Goal: Information Seeking & Learning: Compare options

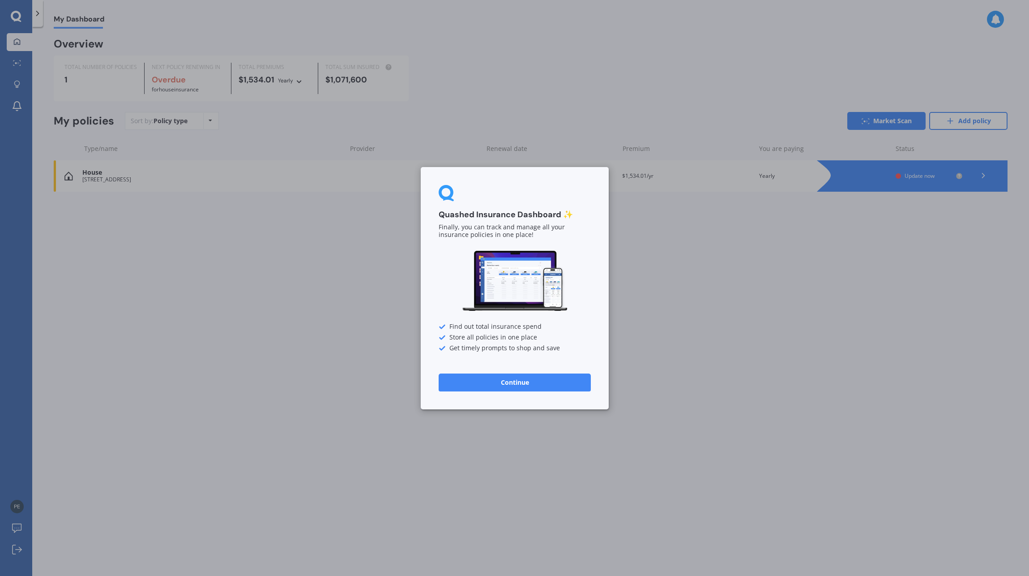
click at [527, 379] on button "Continue" at bounding box center [515, 382] width 152 height 18
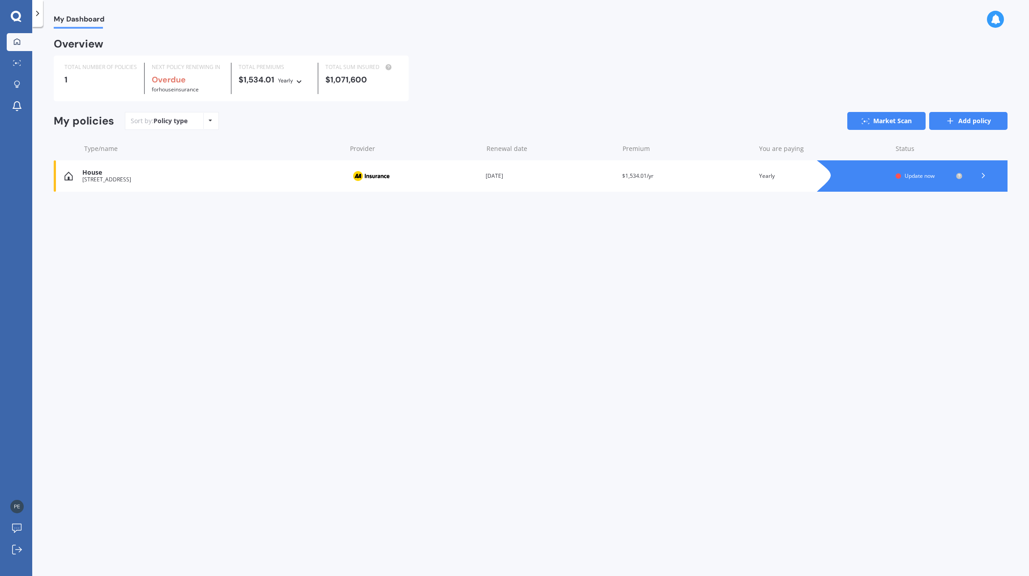
click at [966, 123] on link "Add policy" at bounding box center [969, 121] width 78 height 18
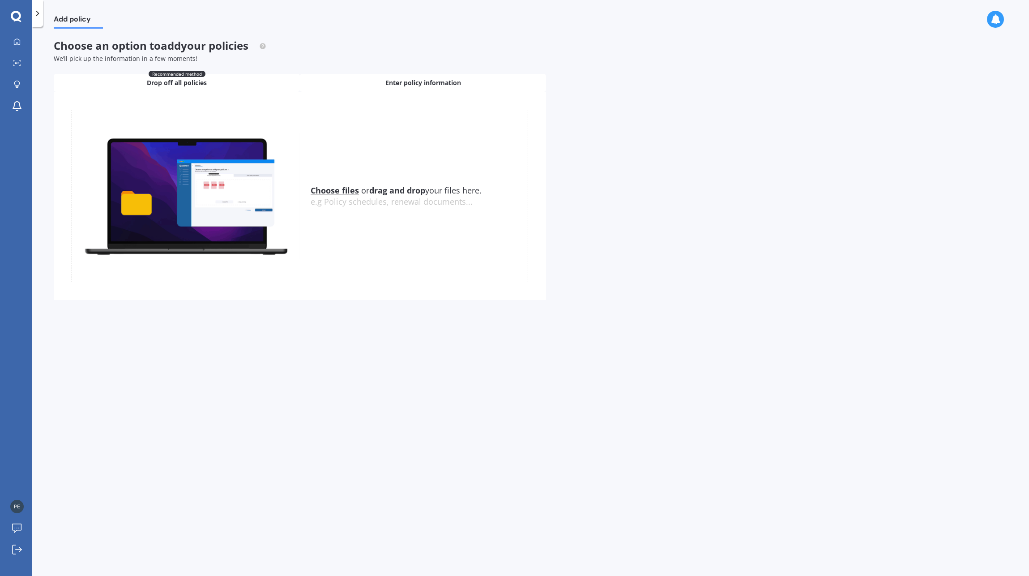
click at [423, 83] on span "Enter policy information" at bounding box center [424, 82] width 76 height 9
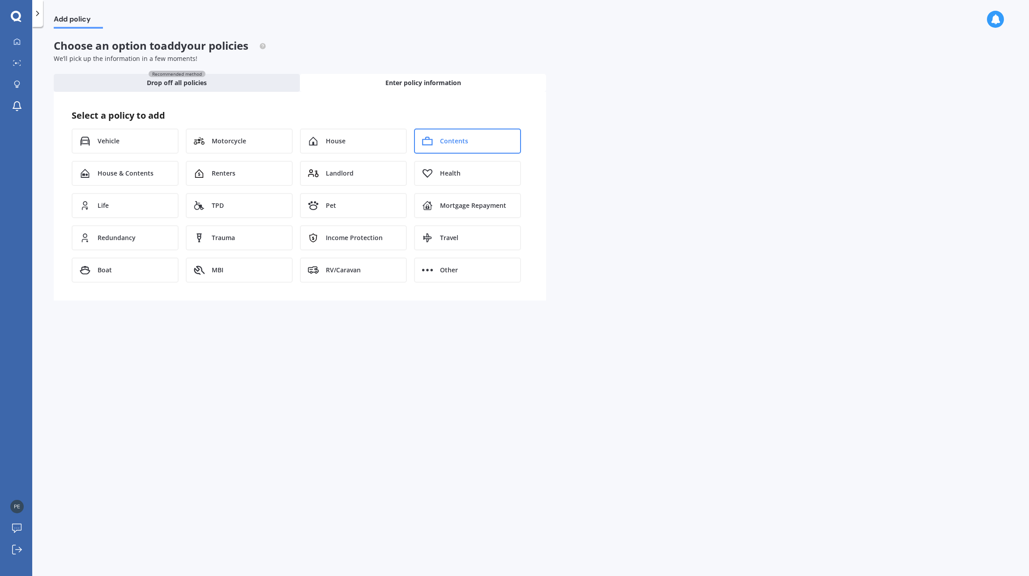
click at [443, 140] on span "Contents" at bounding box center [454, 141] width 28 height 9
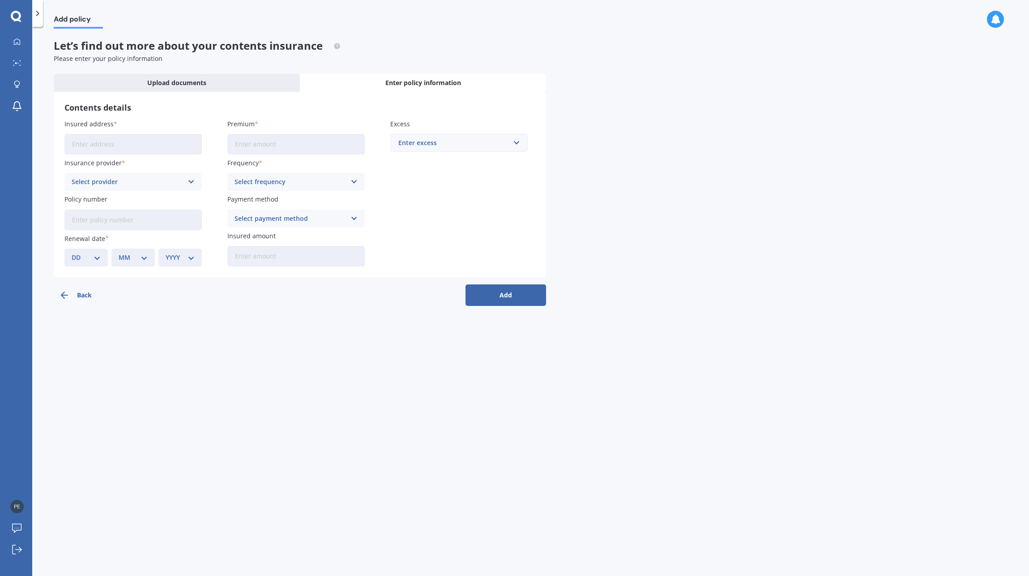
click at [136, 148] on input "Insured address" at bounding box center [132, 144] width 137 height 21
drag, startPoint x: 141, startPoint y: 144, endPoint x: 484, endPoint y: 144, distance: 343.9
click at [484, 144] on div "Insured address [STREET_ADDRESS] Insurance provider Select provider AA AMI AMP …" at bounding box center [299, 192] width 471 height 147
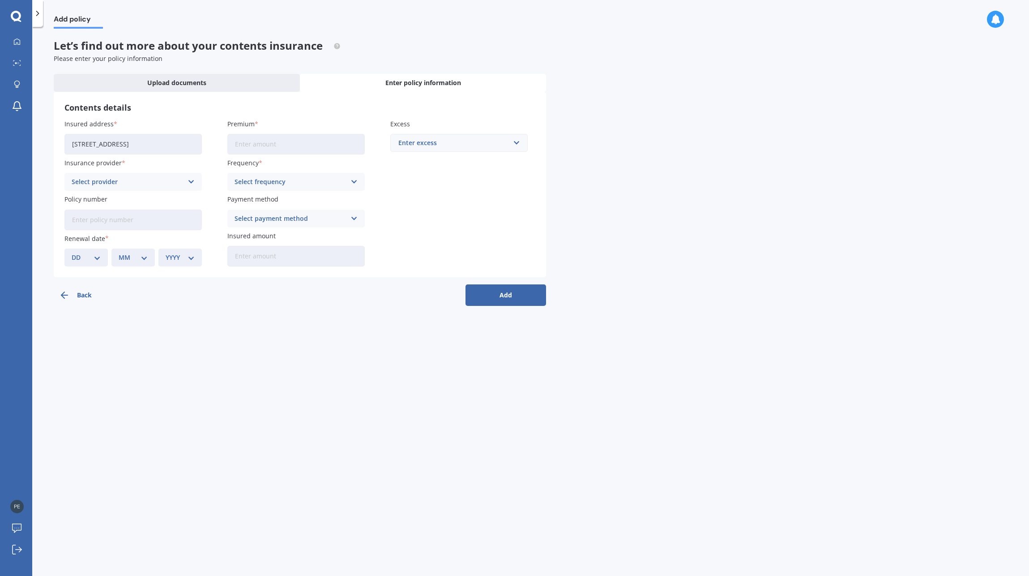
type input "[STREET_ADDRESS]"
click at [244, 146] on input "Premium" at bounding box center [295, 144] width 137 height 21
click at [303, 145] on input "Premium" at bounding box center [295, 144] width 137 height 21
type input "$863.47"
click at [434, 143] on div "Enter excess" at bounding box center [453, 143] width 111 height 10
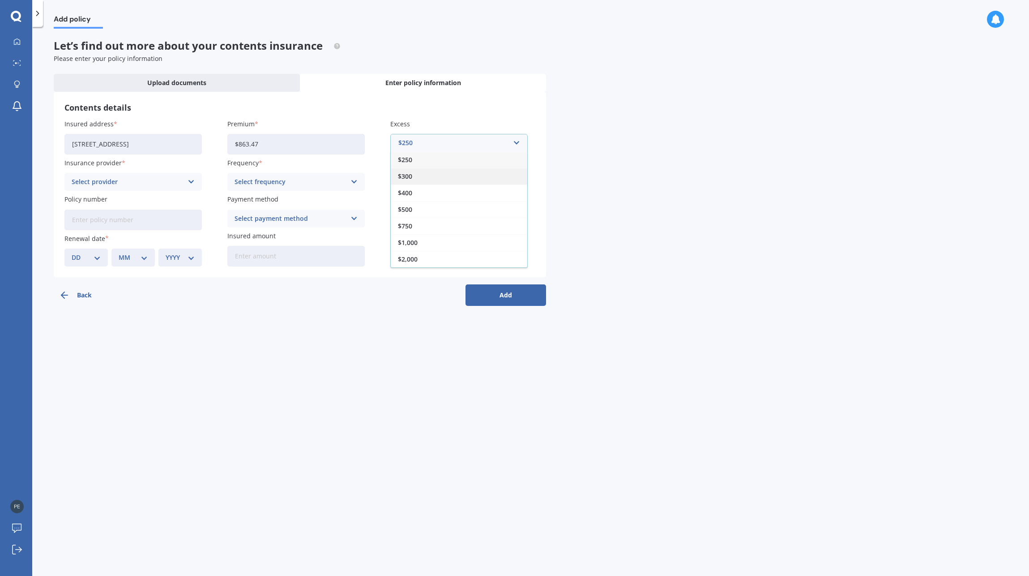
click at [408, 179] on span "$300" at bounding box center [405, 176] width 14 height 6
click at [122, 178] on div "Select provider" at bounding box center [127, 182] width 111 height 10
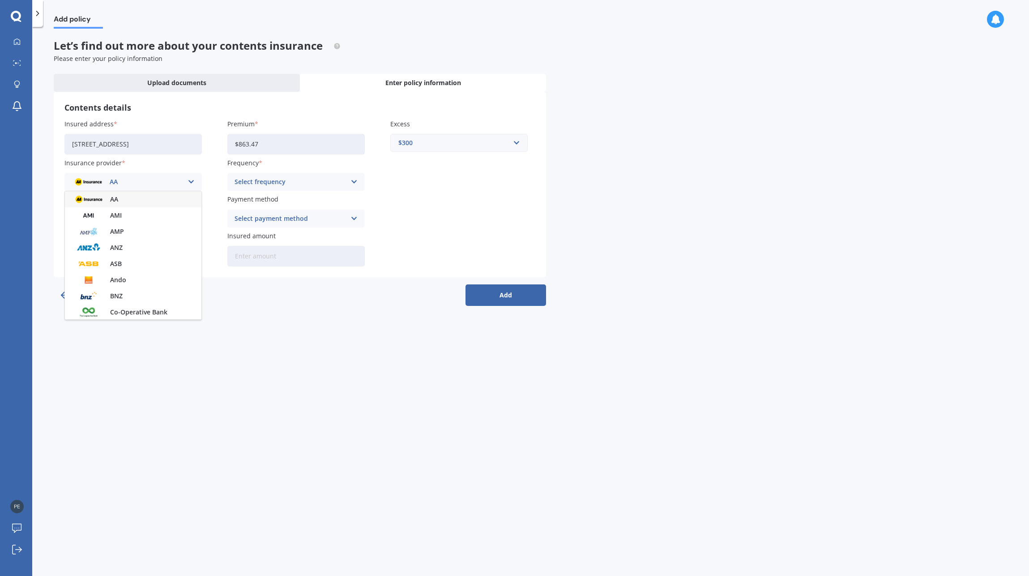
click at [114, 198] on span "AA" at bounding box center [114, 199] width 8 height 6
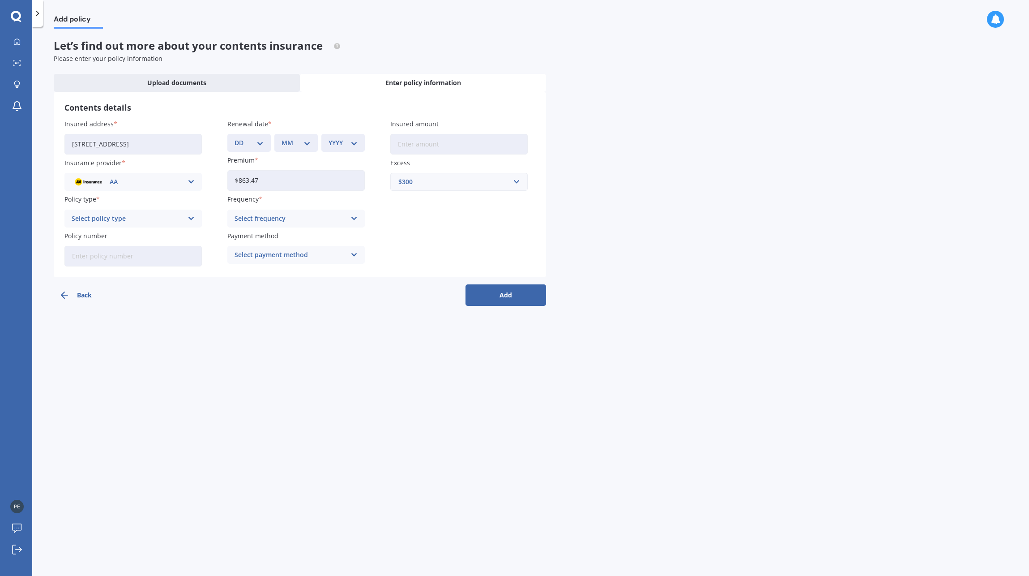
click at [259, 143] on select "DD 01 02 03 04 05 06 07 08 09 10 11 12 13 14 15 16 17 18 19 20 21 22 23 24 25 2…" at bounding box center [249, 143] width 29 height 10
click at [235, 138] on select "DD 01 02 03 04 05 06 07 08 09 10 11 12 13 14 15 16 17 18 19 20 21 22 23 24 25 2…" at bounding box center [249, 143] width 29 height 10
click at [257, 145] on select "DD 01 02 03 04 05 06 07 08 09 10 11 12 13 14 15 16 17 18 19 20 21 22 23 24 25 2…" at bounding box center [249, 143] width 29 height 10
click at [235, 138] on select "DD 01 02 03 04 05 06 07 08 09 10 11 12 13 14 15 16 17 18 19 20 21 22 23 24 25 2…" at bounding box center [249, 143] width 29 height 10
click at [249, 140] on select "DD 01 02 03 04 05 06 07 08 09 10 11 12 13 14 15 16 17 18 19 20 21 22 23 24 25 2…" at bounding box center [249, 143] width 29 height 10
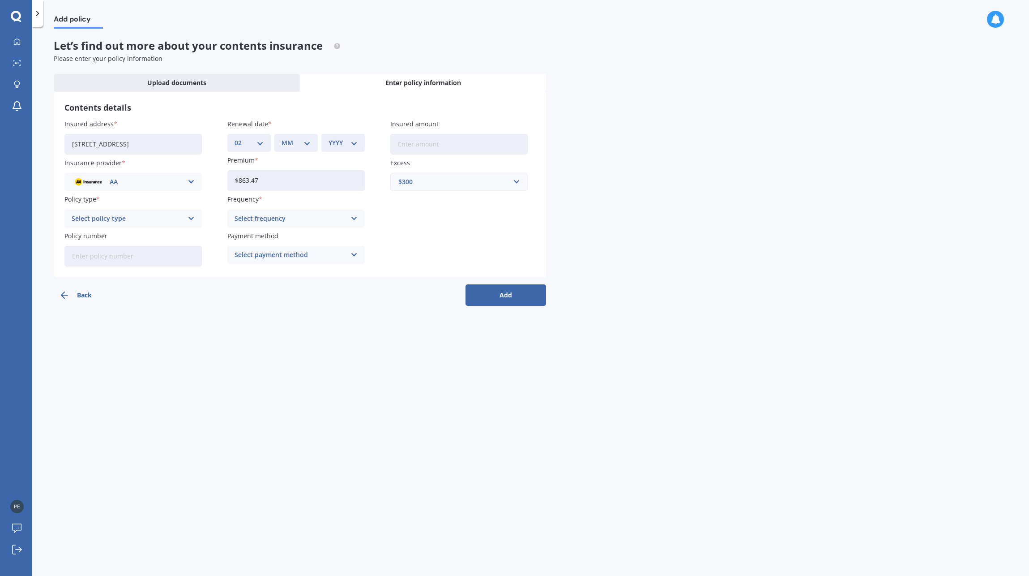
select select "03"
click at [235, 138] on select "DD 01 02 03 04 05 06 07 08 09 10 11 12 13 14 15 16 17 18 19 20 21 22 23 24 25 2…" at bounding box center [249, 143] width 29 height 10
click at [315, 137] on div "MM 01 02 03 04 05 06 07 08 09 10 11 12" at bounding box center [295, 143] width 43 height 18
click at [308, 141] on select "MM 01 02 03 04 05 06 07 08 09 10 11 12" at bounding box center [296, 143] width 29 height 10
select select "11"
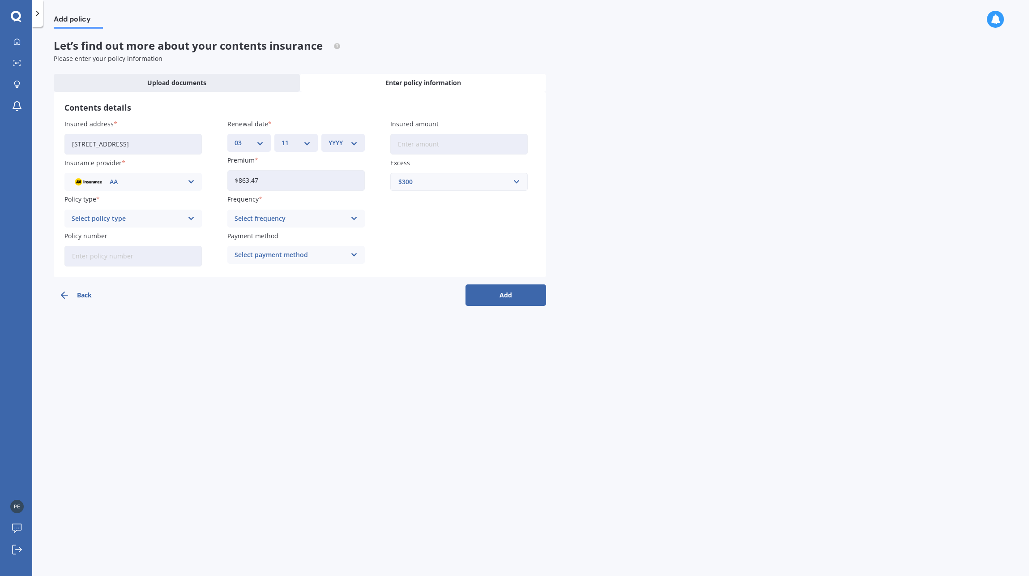
click at [282, 138] on select "MM 01 02 03 04 05 06 07 08 09 10 11 12" at bounding box center [296, 143] width 29 height 10
click at [360, 141] on div "YYYY 2027 2026 2025 2024 2023 2022 2021 2020 2019 2018 2017 2016 2015 2014 2013…" at bounding box center [342, 143] width 43 height 18
click at [348, 135] on div "YYYY 2027 2026 2025 2024 2023 2022 2021 2020 2019 2018 2017 2016 2015 2014 2013…" at bounding box center [342, 143] width 43 height 18
click at [356, 141] on select "YYYY 2027 2026 2025 2024 2023 2022 2021 2020 2019 2018 2017 2016 2015 2014 2013…" at bounding box center [343, 143] width 29 height 10
select select "2025"
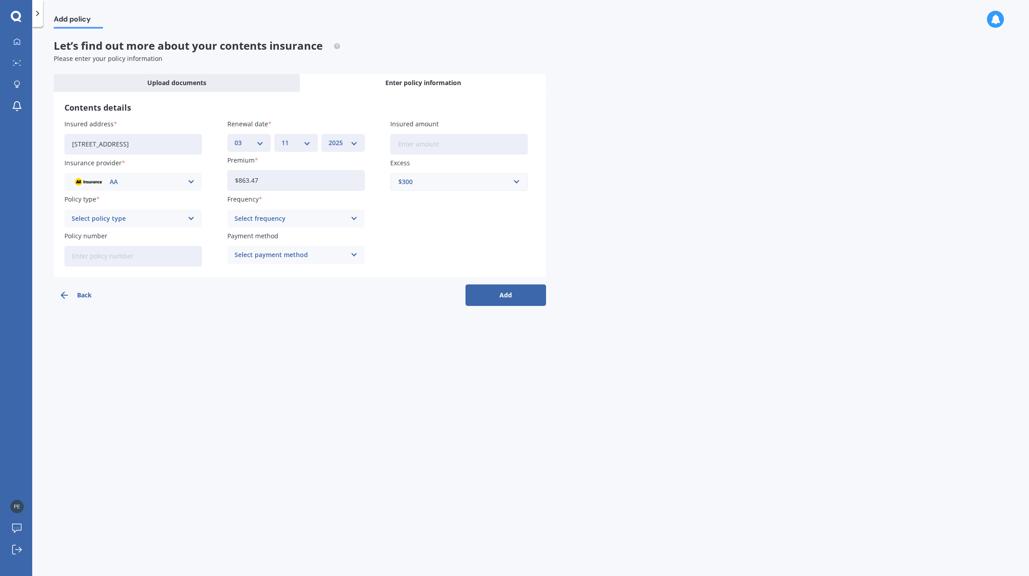
click at [329, 138] on select "YYYY 2027 2026 2025 2024 2023 2022 2021 2020 2019 2018 2017 2016 2015 2014 2013…" at bounding box center [343, 143] width 29 height 10
click at [432, 143] on input "Insured amount" at bounding box center [458, 144] width 137 height 21
click at [469, 143] on input "Insured amount" at bounding box center [458, 144] width 137 height 21
type input "$146,020"
click at [123, 215] on div "Select policy type" at bounding box center [127, 219] width 111 height 10
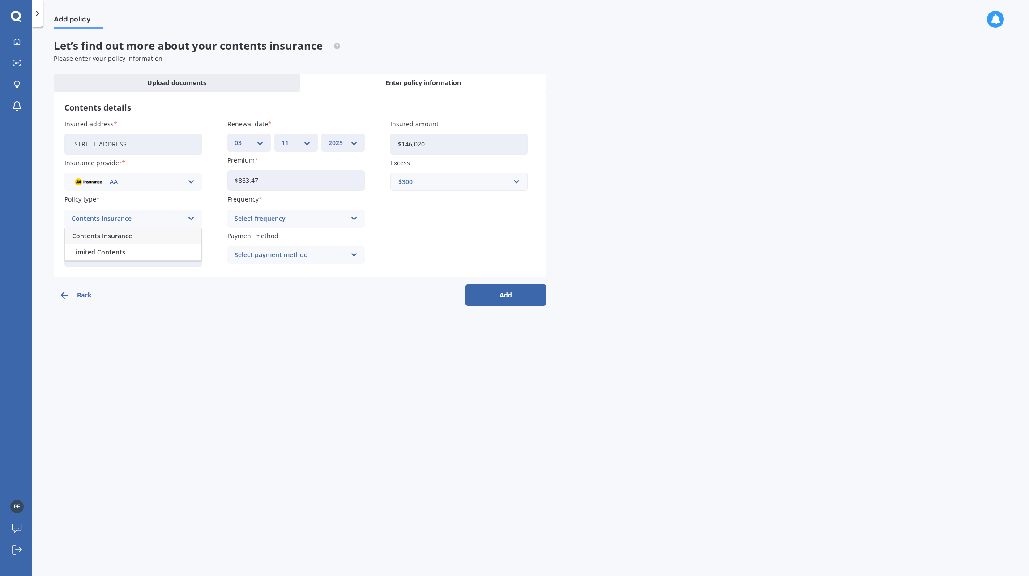
click at [136, 233] on div "Contents Insurance" at bounding box center [133, 236] width 137 height 16
click at [299, 215] on div "Select frequency" at bounding box center [290, 219] width 111 height 10
click at [254, 237] on div "Yearly" at bounding box center [296, 236] width 137 height 16
click at [120, 257] on input "Policy number" at bounding box center [132, 256] width 137 height 21
click at [261, 252] on div "Select payment method" at bounding box center [290, 255] width 111 height 10
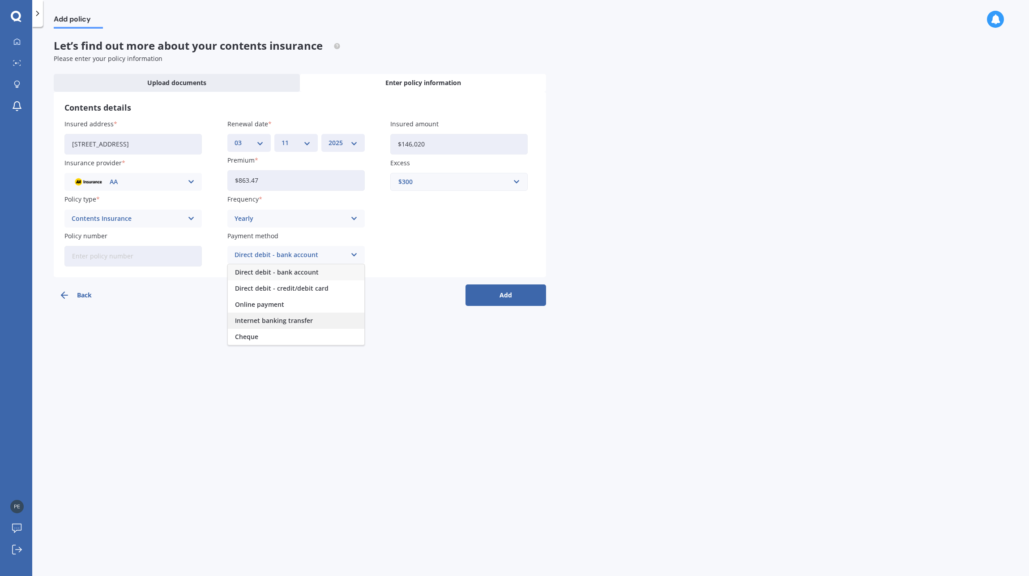
click at [255, 322] on span "Internet banking transfer" at bounding box center [274, 320] width 78 height 6
click at [141, 255] on input "Policy number" at bounding box center [132, 256] width 137 height 21
click at [516, 296] on button "Add" at bounding box center [506, 294] width 81 height 21
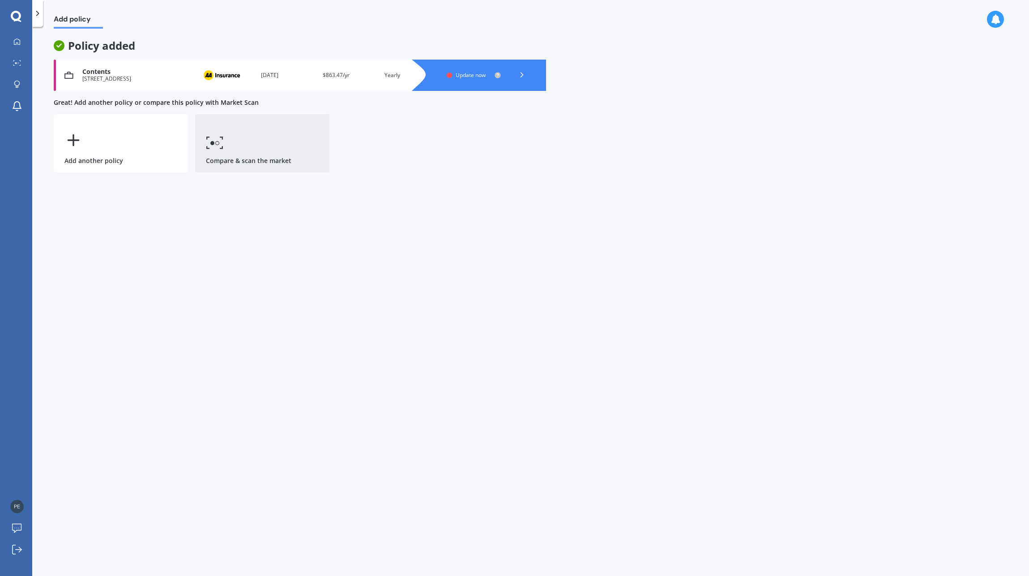
click at [219, 140] on icon at bounding box center [215, 142] width 18 height 13
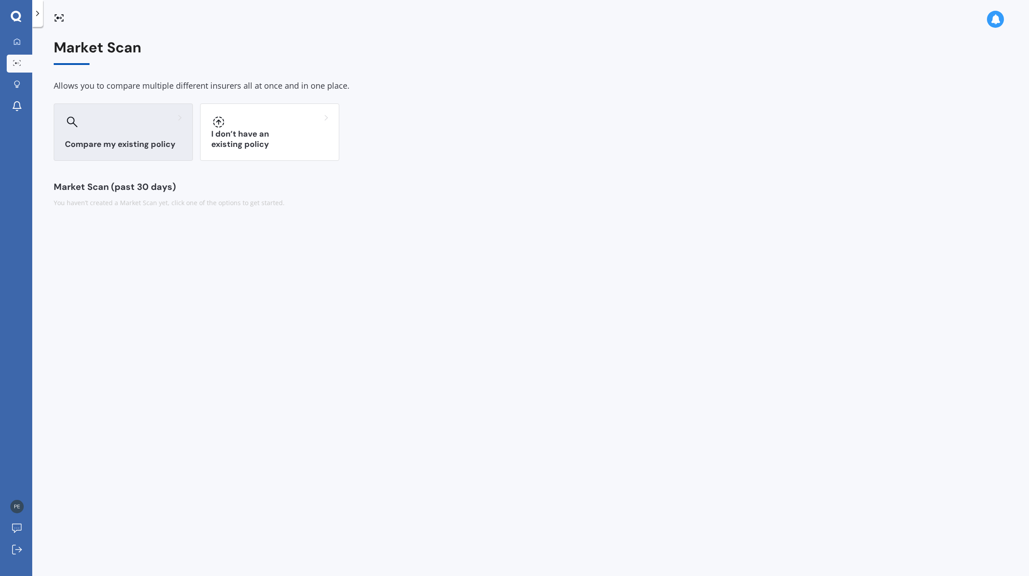
click at [111, 124] on div at bounding box center [123, 122] width 117 height 14
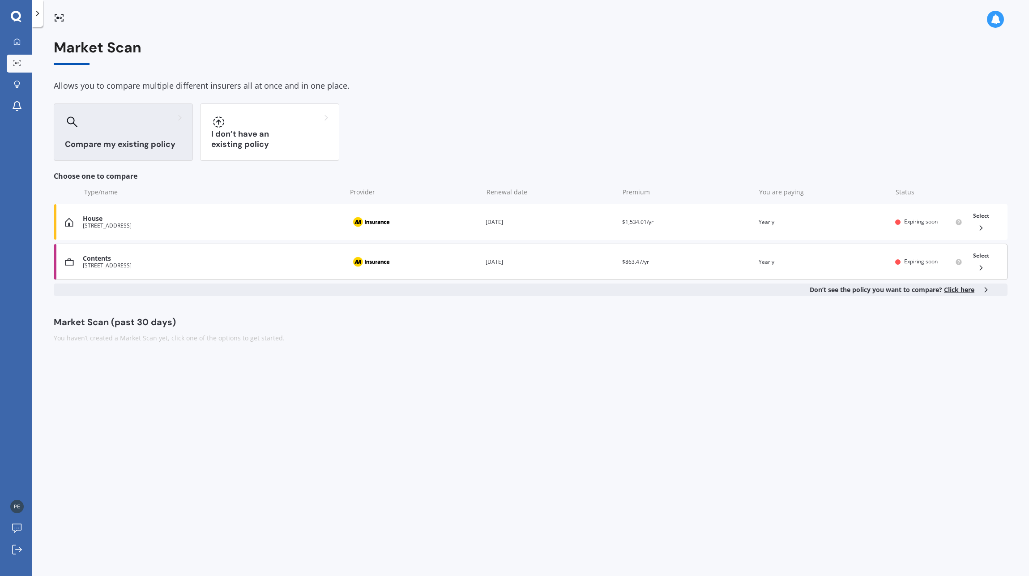
click at [128, 260] on div "Contents" at bounding box center [212, 259] width 259 height 8
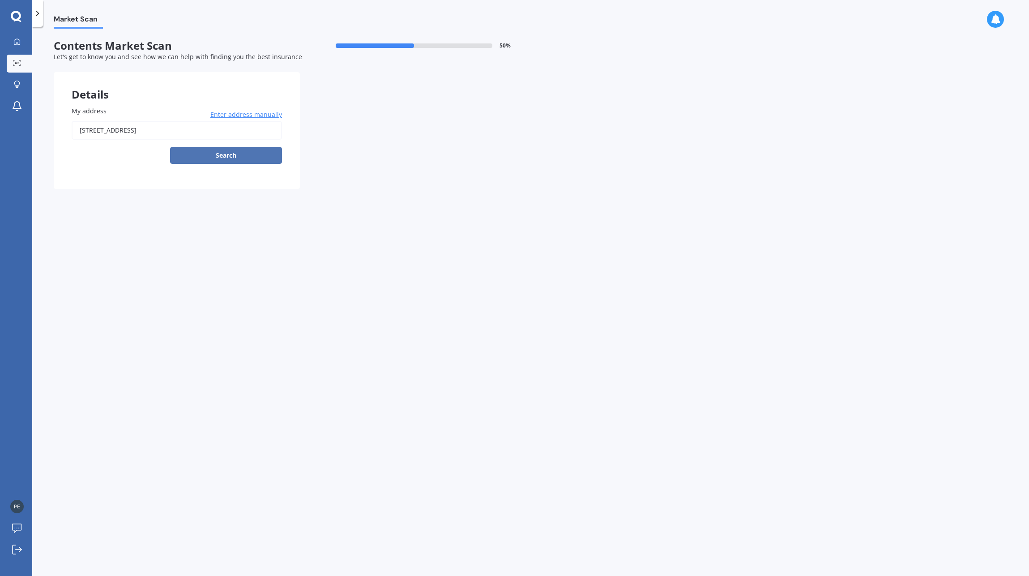
click at [217, 154] on button "Search" at bounding box center [226, 155] width 112 height 17
type input "[STREET_ADDRESS]"
select select "08"
select select "04"
select select "1967"
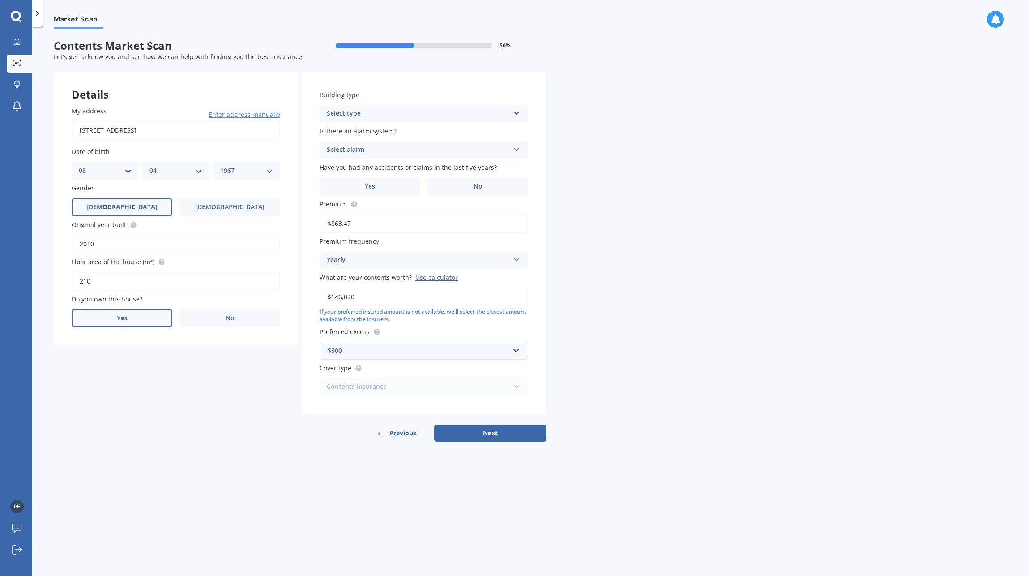
click at [132, 319] on label "Yes" at bounding box center [122, 318] width 101 height 18
click at [0, 0] on input "Yes" at bounding box center [0, 0] width 0 height 0
click at [133, 356] on div "Select occupant" at bounding box center [170, 354] width 183 height 11
click at [126, 371] on div "Owner" at bounding box center [176, 372] width 208 height 16
click at [108, 391] on div "Select type" at bounding box center [170, 391] width 183 height 11
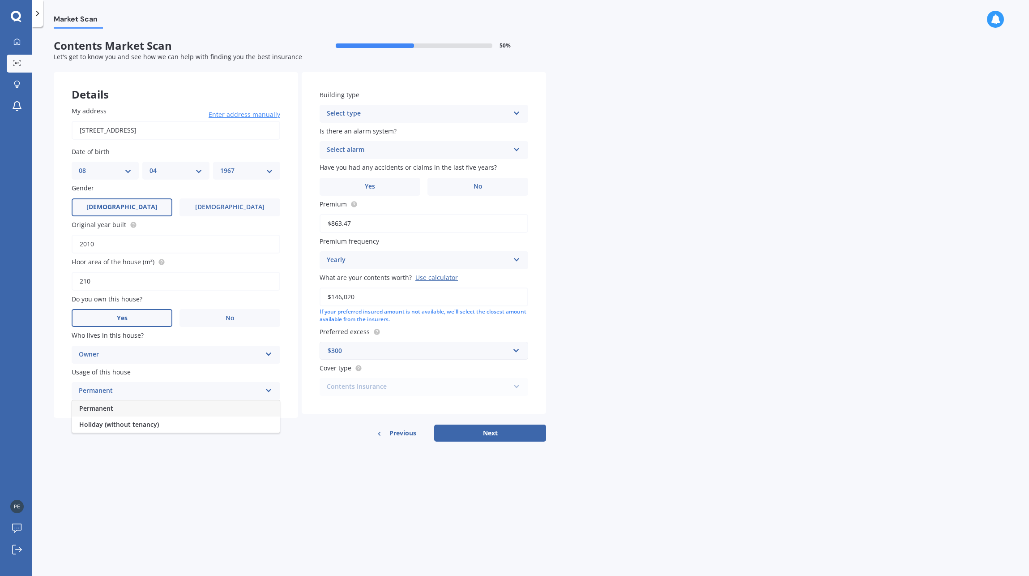
click at [112, 407] on span "Permanent" at bounding box center [96, 408] width 34 height 9
click at [437, 112] on div "Select type" at bounding box center [418, 113] width 183 height 11
click at [386, 130] on div "Freestanding" at bounding box center [424, 131] width 208 height 16
click at [382, 151] on div "Select alarm" at bounding box center [418, 150] width 183 height 11
click at [376, 180] on span "Yes, not monitored" at bounding box center [356, 183] width 59 height 9
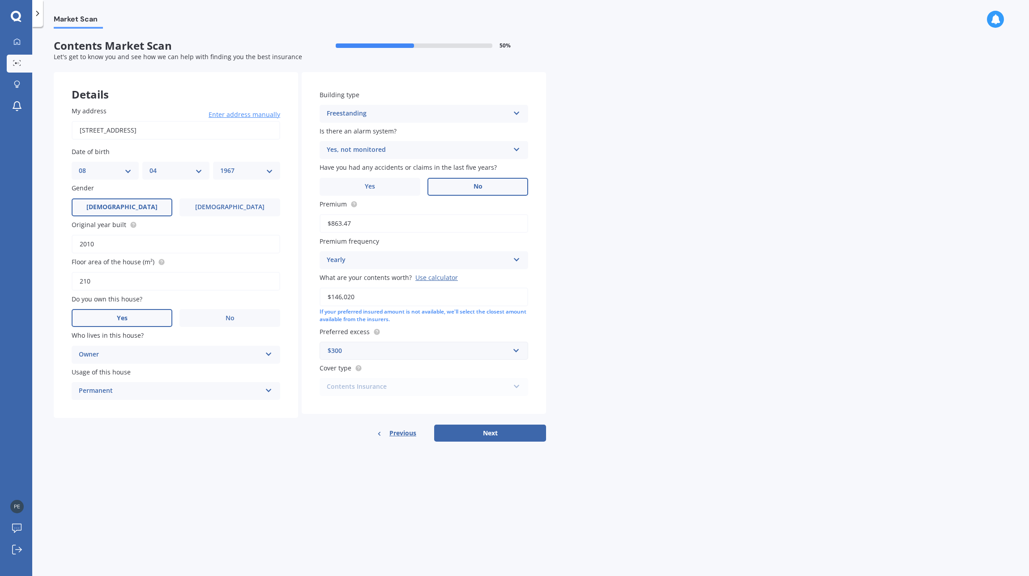
click at [476, 186] on span "No" at bounding box center [478, 187] width 9 height 8
click at [0, 0] on input "No" at bounding box center [0, 0] width 0 height 0
click at [489, 430] on button "Next" at bounding box center [490, 432] width 112 height 17
select select "08"
select select "04"
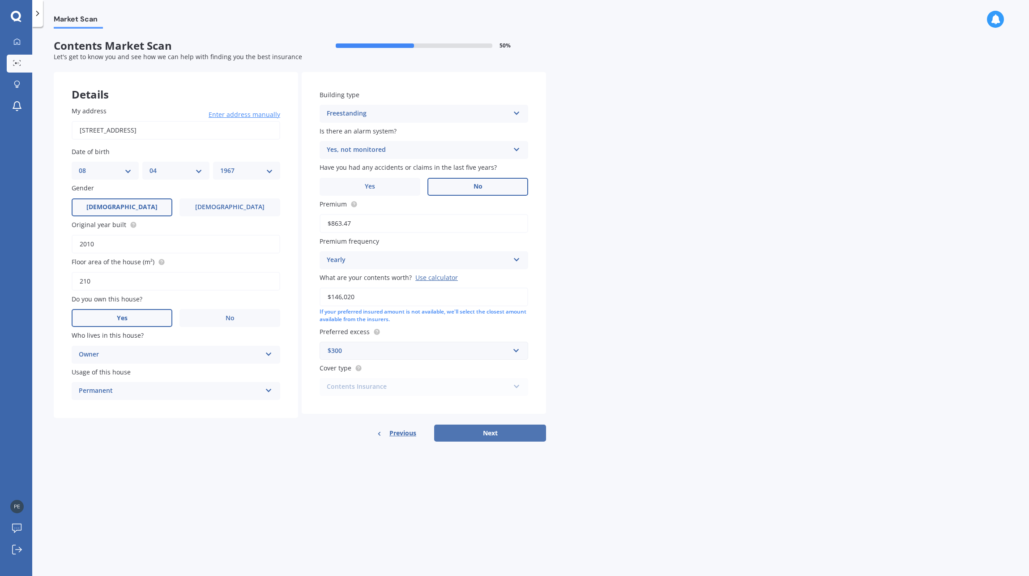
select select "1967"
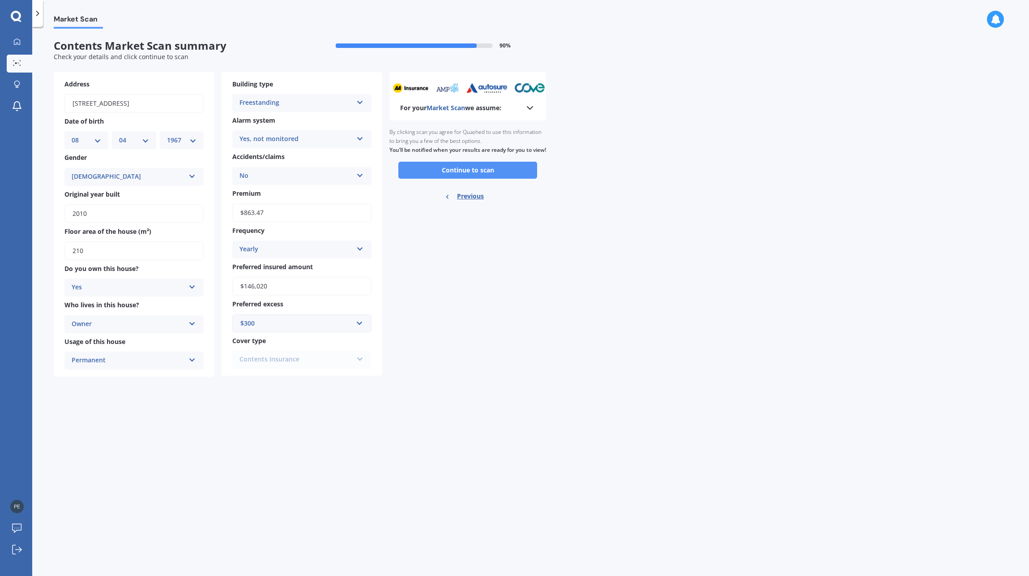
click at [473, 176] on button "Continue to scan" at bounding box center [467, 170] width 139 height 17
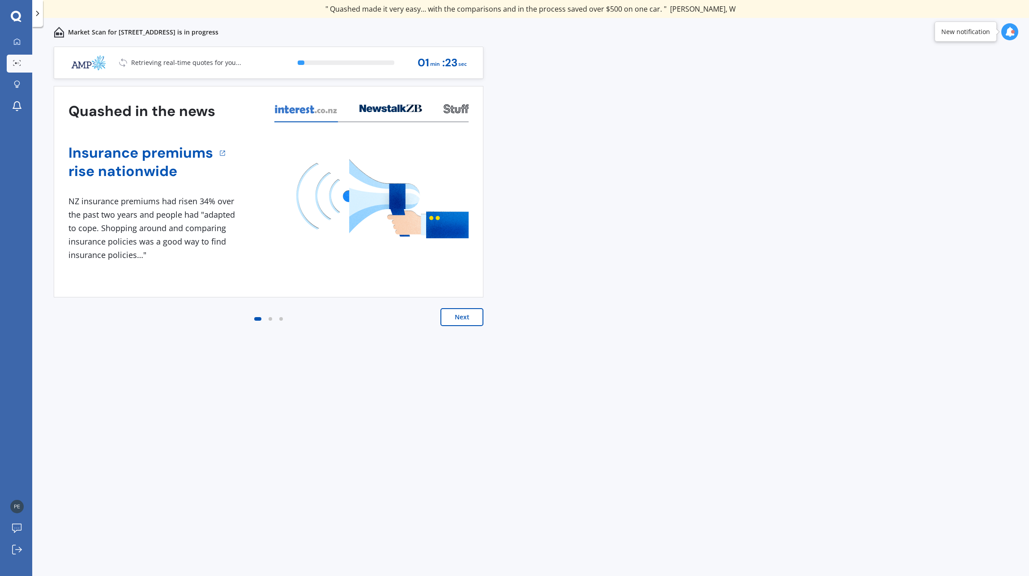
click at [467, 315] on button "Next" at bounding box center [462, 317] width 43 height 18
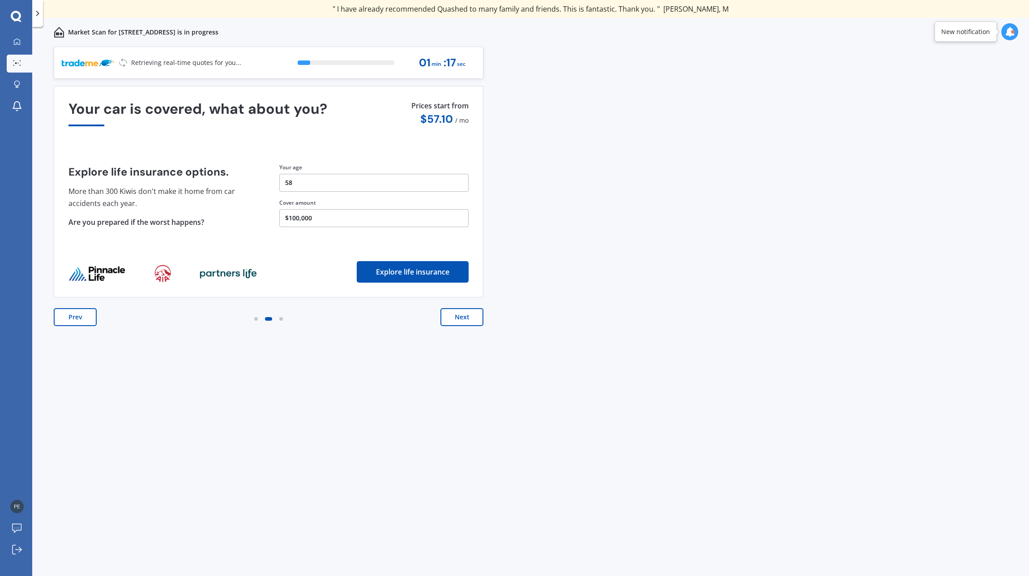
click at [468, 316] on button "Next" at bounding box center [462, 317] width 43 height 18
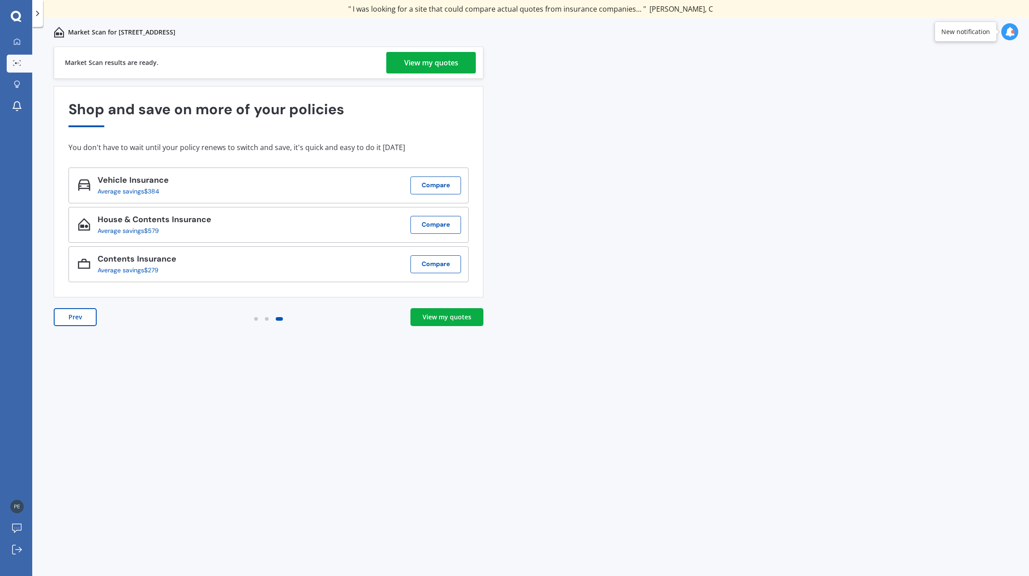
click at [443, 315] on div "View my quotes" at bounding box center [447, 317] width 49 height 9
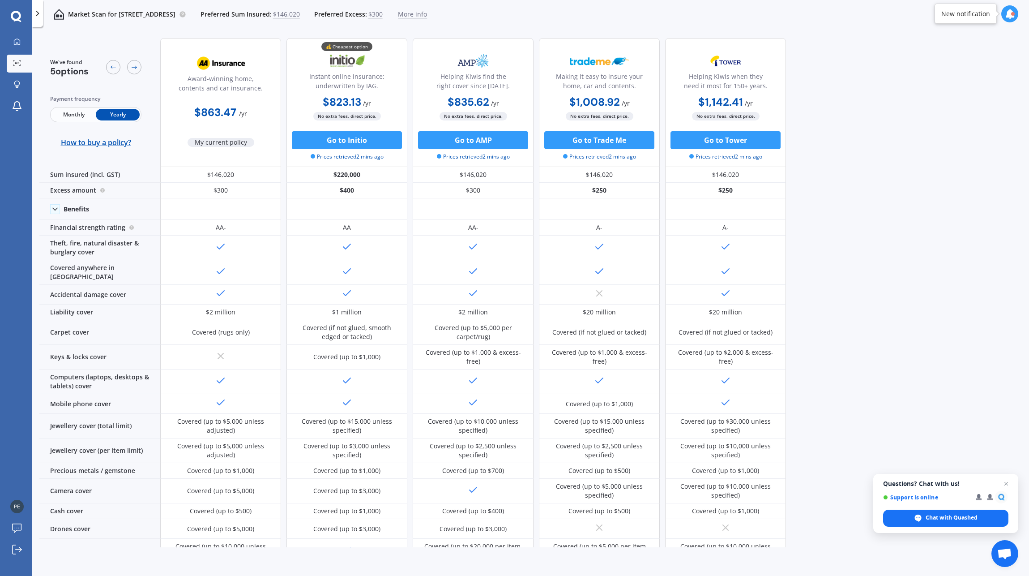
drag, startPoint x: 866, startPoint y: 206, endPoint x: 896, endPoint y: 130, distance: 81.0
click at [896, 130] on div "We've found 5 options Payment frequency Monthly Yearly How to buy a policy? Awa…" at bounding box center [534, 289] width 990 height 516
click at [20, 39] on icon at bounding box center [16, 41] width 7 height 7
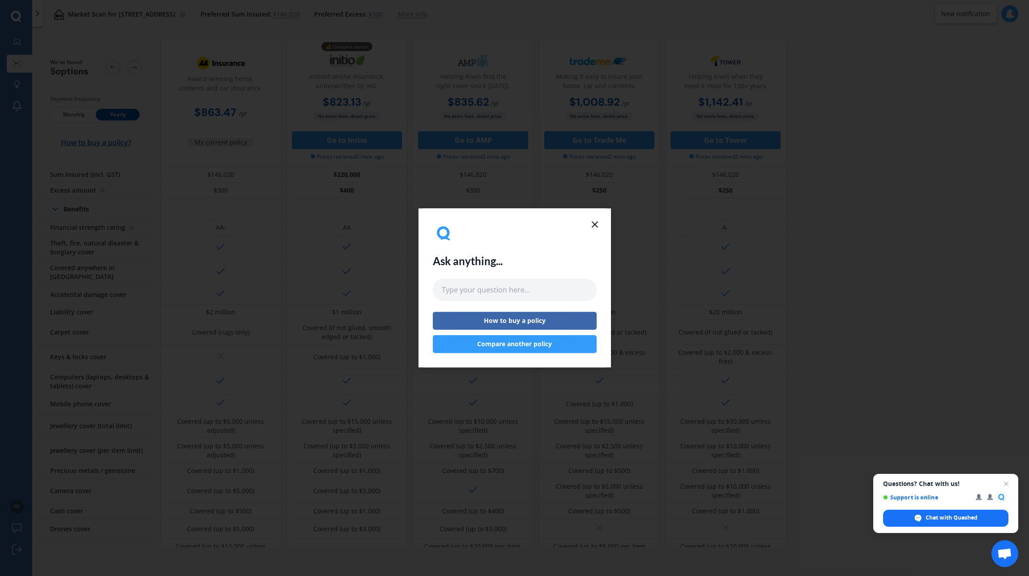
click at [595, 221] on icon at bounding box center [595, 224] width 11 height 11
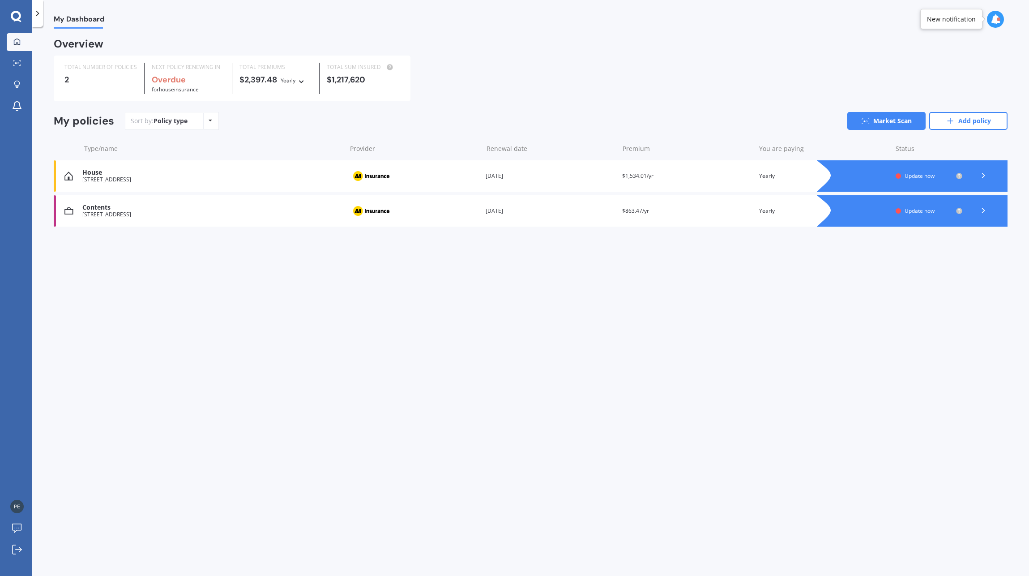
click at [930, 176] on span "Update now" at bounding box center [920, 176] width 30 height 8
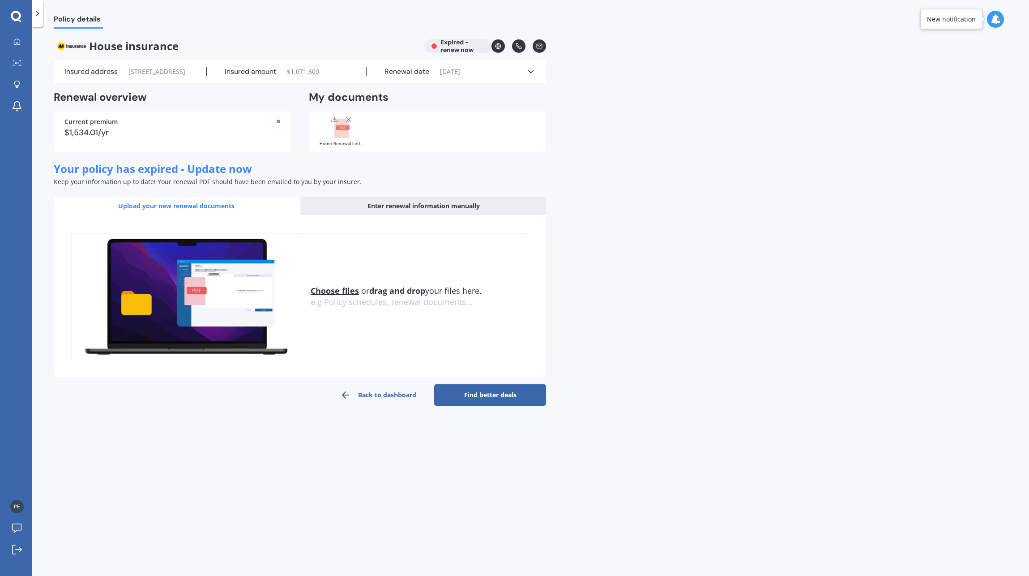
click at [415, 215] on div "Enter renewal information manually" at bounding box center [423, 206] width 245 height 18
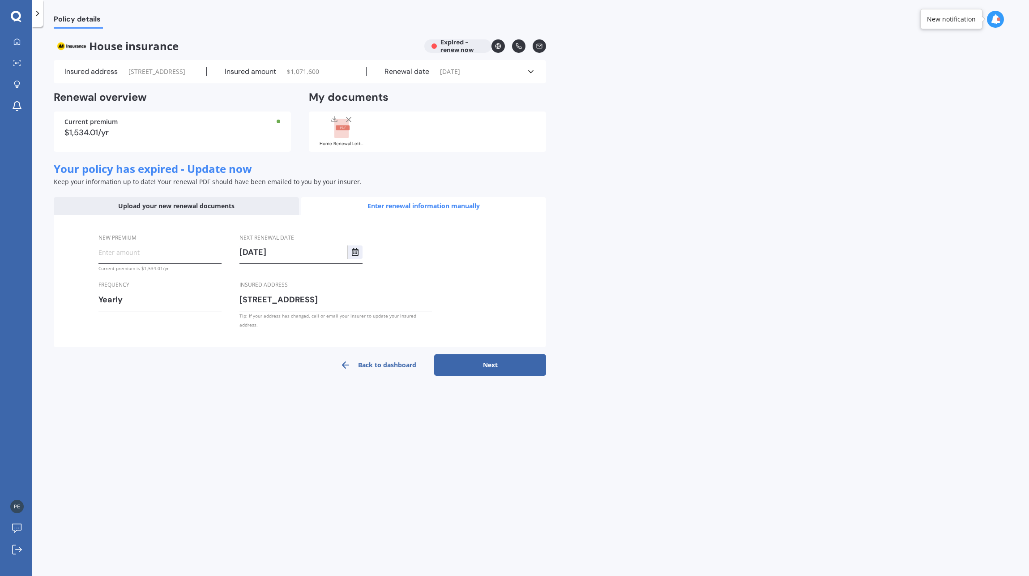
click at [142, 259] on input "New premium" at bounding box center [160, 251] width 123 height 13
type input "$1,550.27"
click at [156, 306] on div "Yearly" at bounding box center [154, 299] width 111 height 13
click at [498, 376] on button "Next" at bounding box center [490, 364] width 112 height 21
select select "25"
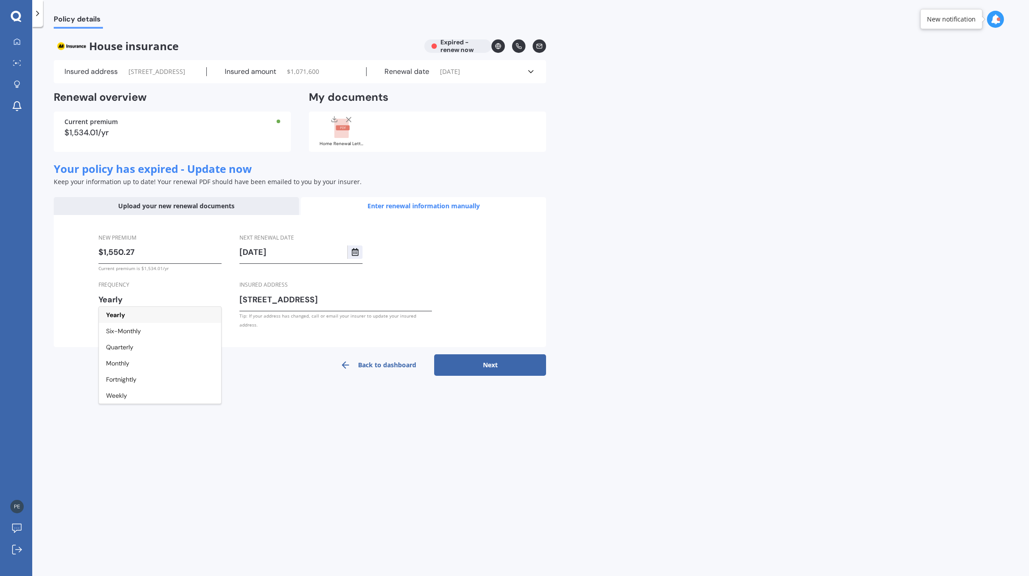
select select "06"
select select "2026"
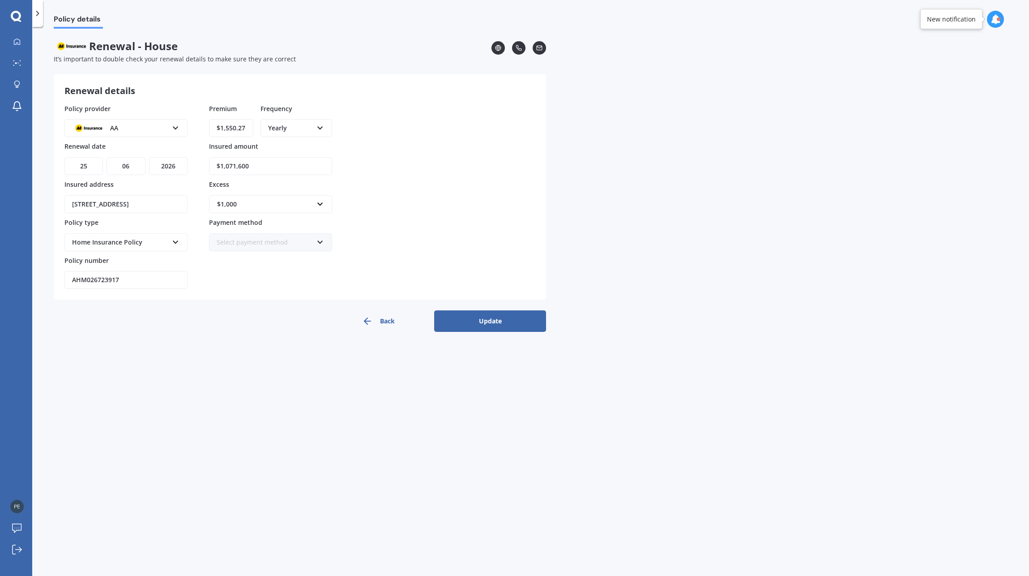
click at [255, 165] on input "$1,071,600" at bounding box center [270, 166] width 123 height 18
type input "$1,097,000"
click at [495, 321] on button "Update" at bounding box center [490, 320] width 112 height 21
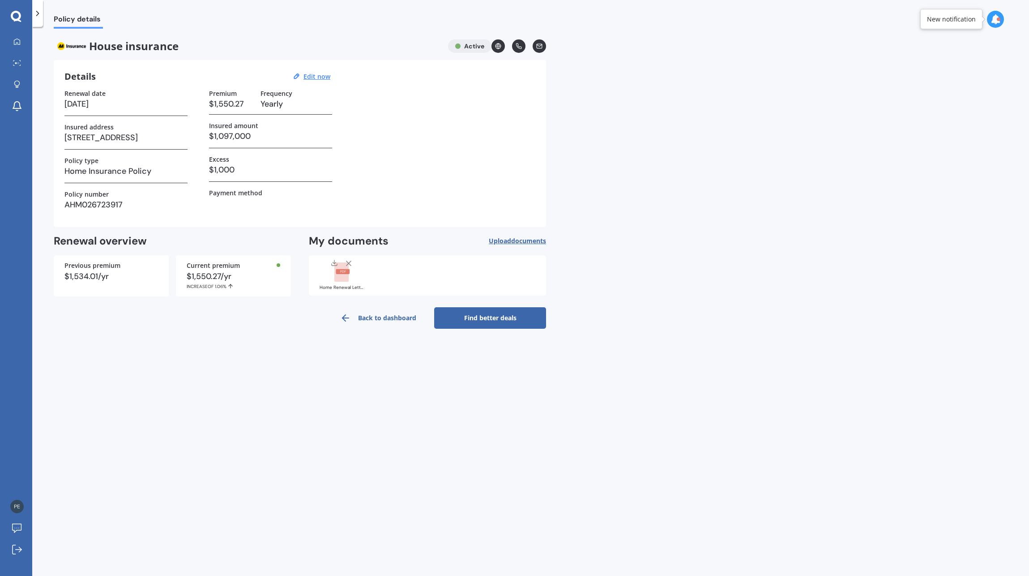
click at [348, 261] on icon at bounding box center [348, 263] width 9 height 9
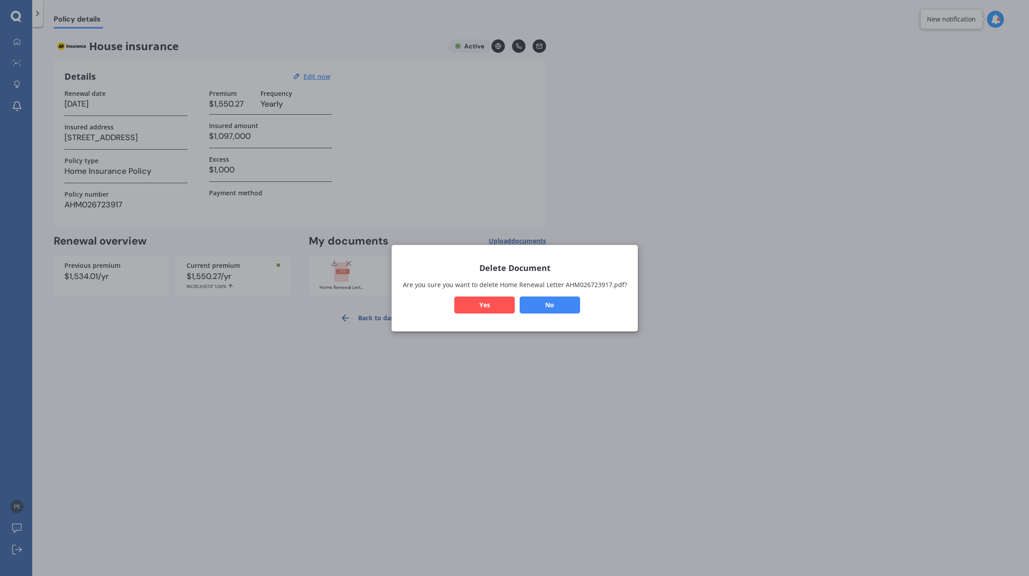
click at [482, 304] on button "Yes" at bounding box center [484, 304] width 60 height 17
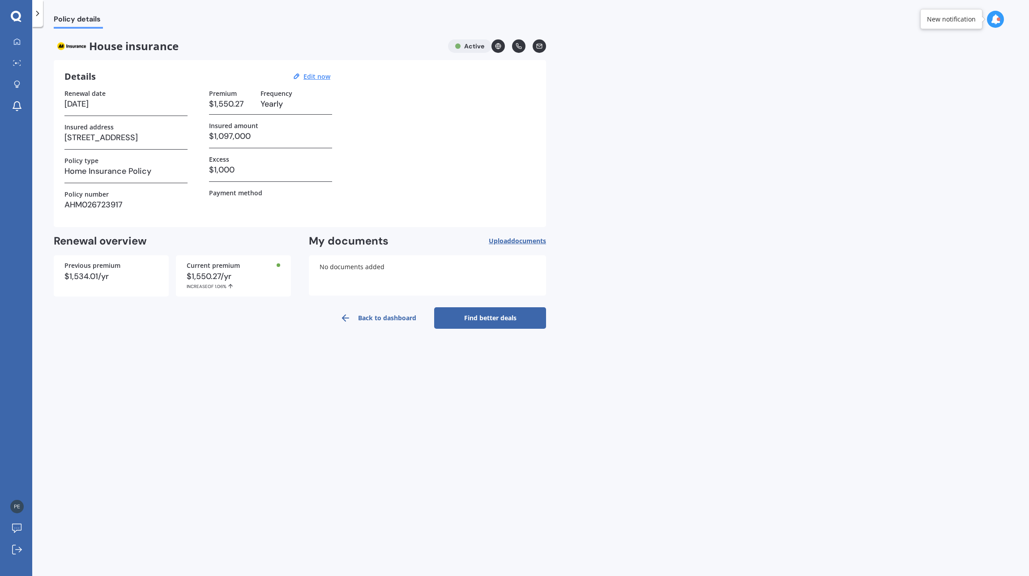
click at [497, 317] on link "Find better deals" at bounding box center [490, 317] width 112 height 21
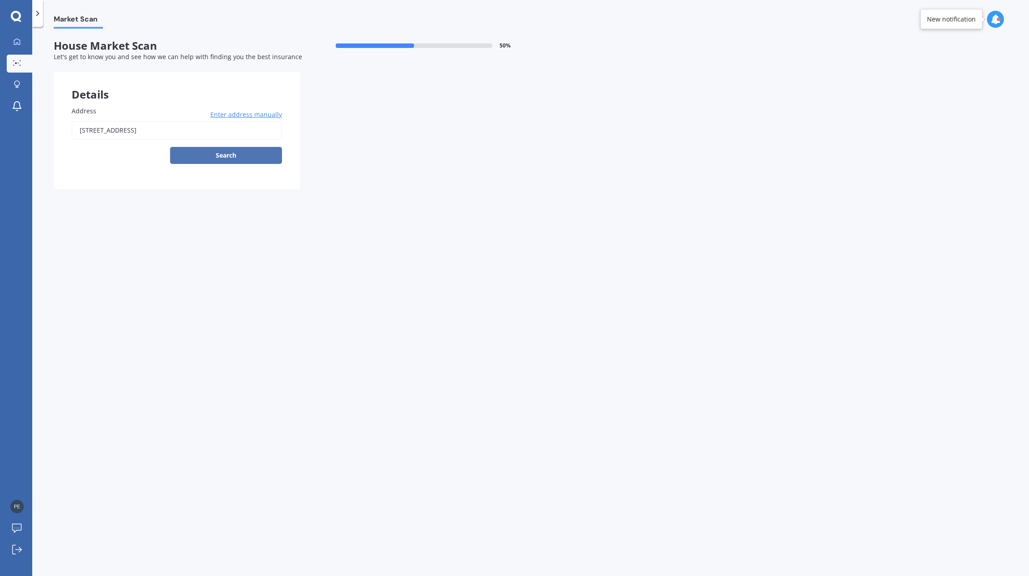
click at [223, 154] on button "Search" at bounding box center [226, 155] width 112 height 17
type input "[STREET_ADDRESS]"
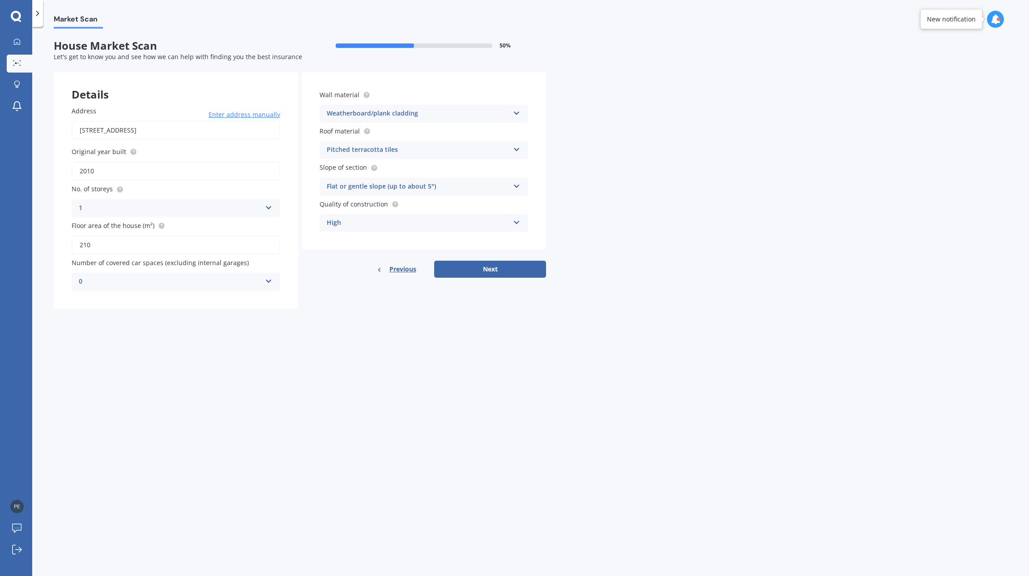
click at [518, 150] on icon at bounding box center [517, 148] width 8 height 6
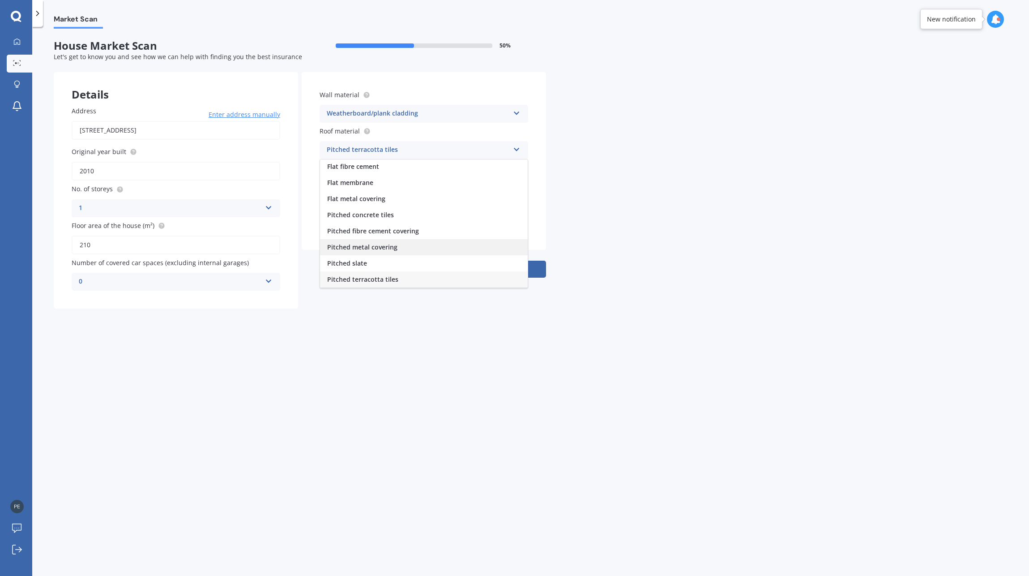
click at [375, 244] on span "Pitched metal covering" at bounding box center [362, 247] width 70 height 9
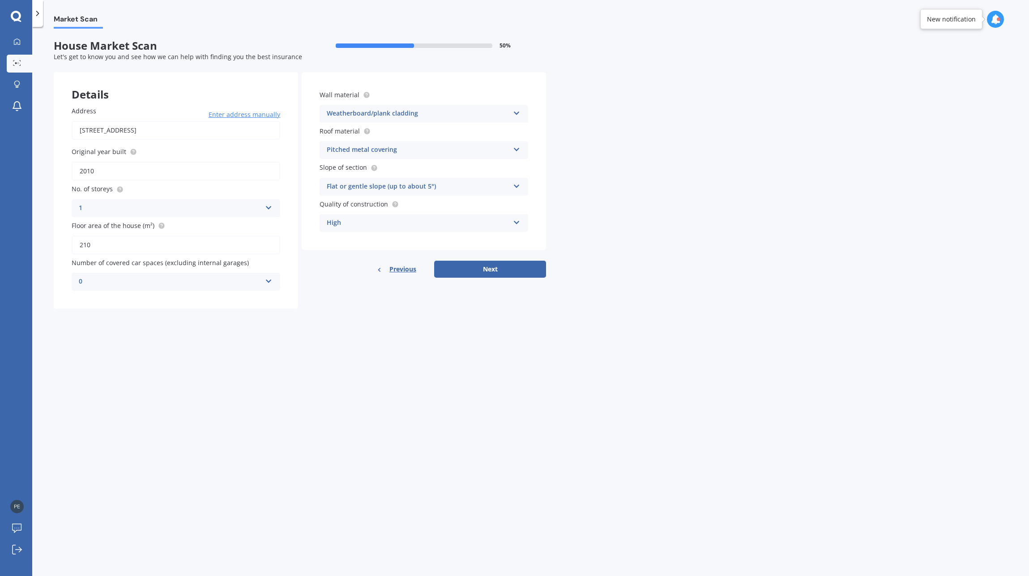
click at [515, 184] on icon at bounding box center [517, 184] width 8 height 6
click at [403, 221] on span "Moderate slope (about 15°)" at bounding box center [369, 220] width 84 height 9
click at [457, 219] on div "High" at bounding box center [418, 223] width 183 height 11
click at [372, 253] on div "High" at bounding box center [424, 256] width 208 height 16
click at [501, 267] on button "Next" at bounding box center [490, 269] width 112 height 17
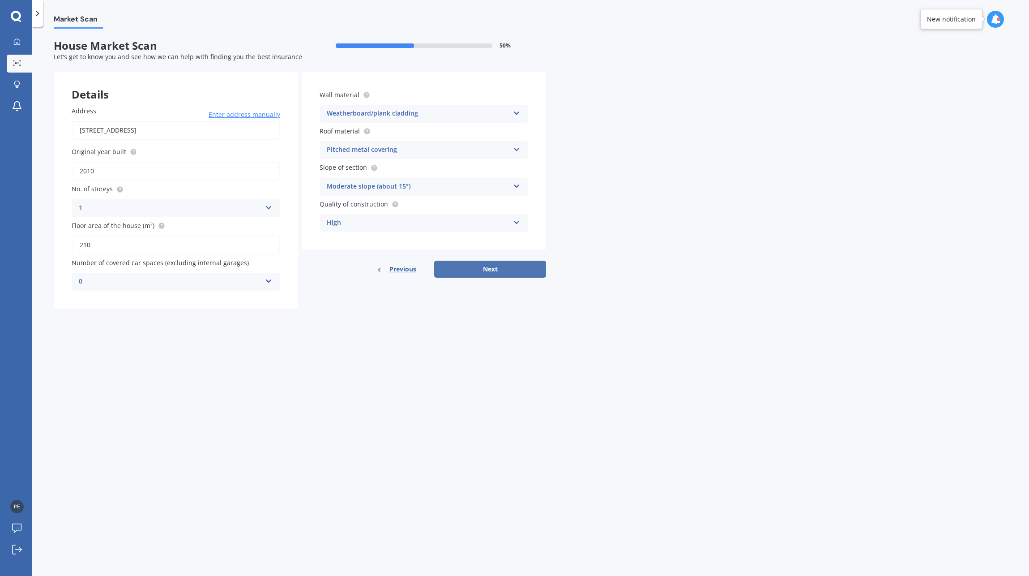
select select "08"
select select "04"
select select "1967"
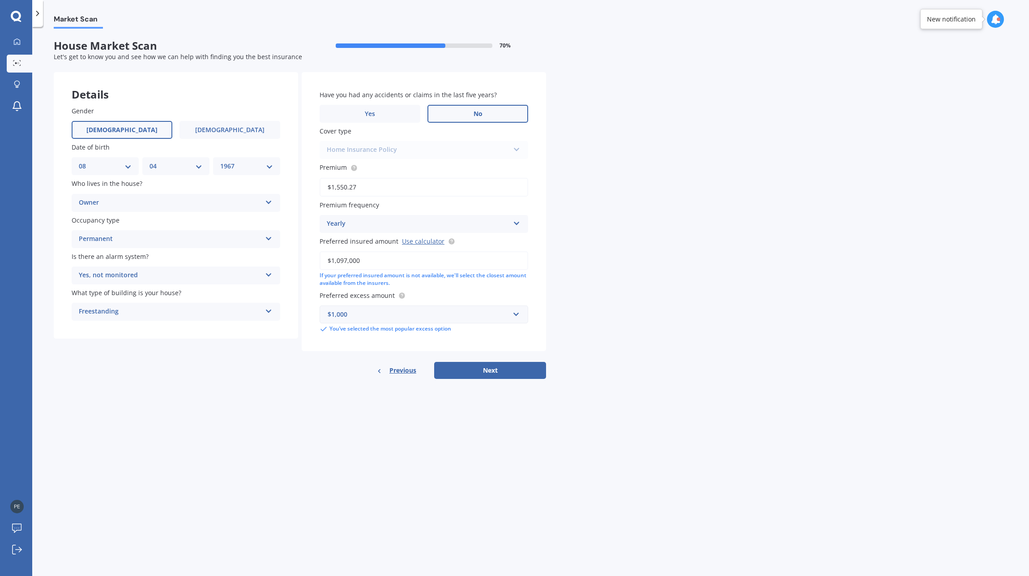
click at [490, 111] on label "No" at bounding box center [478, 114] width 101 height 18
click at [0, 0] on input "No" at bounding box center [0, 0] width 0 height 0
click at [409, 148] on div "Home Insurance Policy Home Insurance Policy" at bounding box center [424, 150] width 209 height 18
click at [494, 371] on button "Next" at bounding box center [490, 370] width 112 height 17
select select "08"
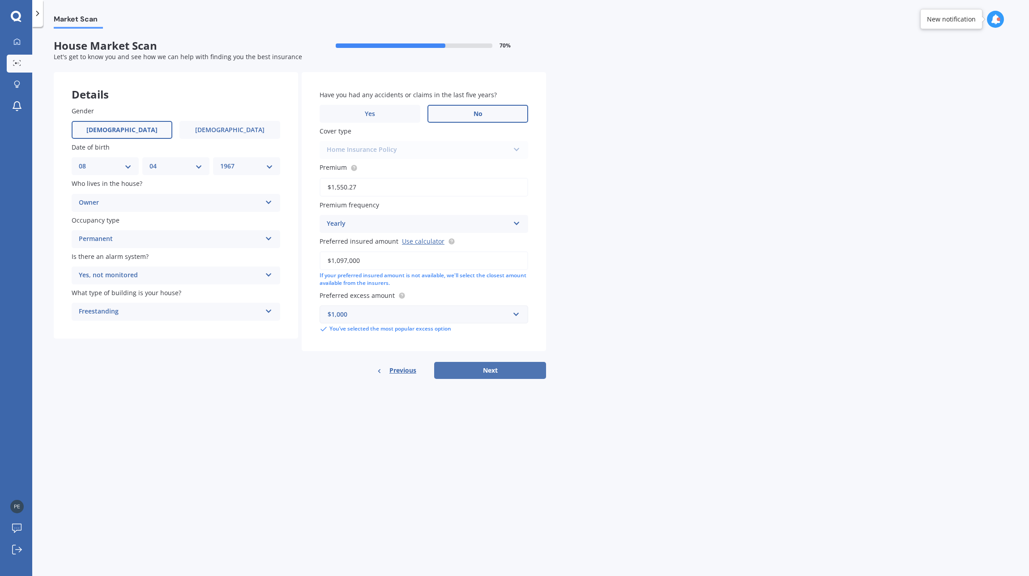
select select "04"
select select "1967"
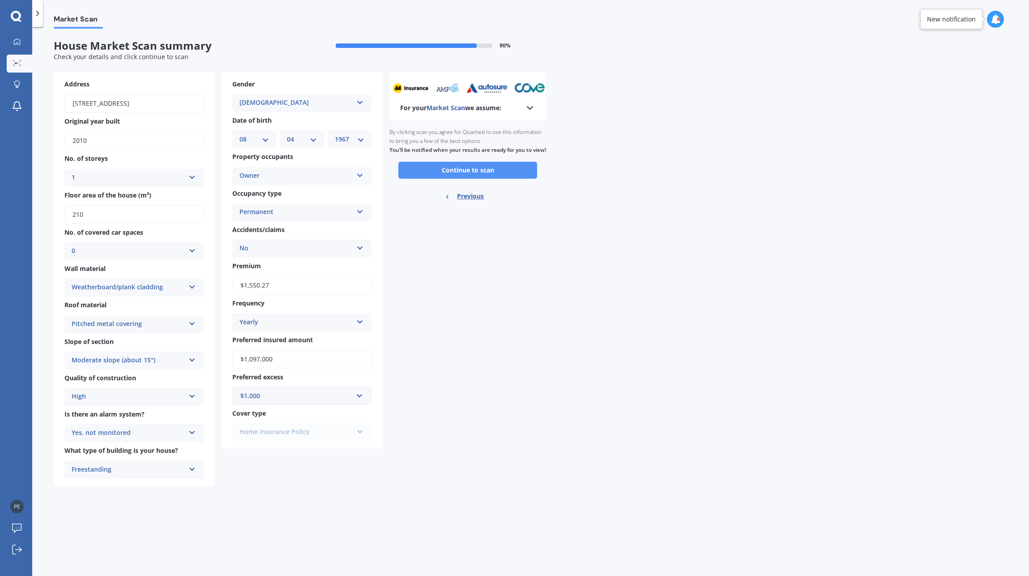
click at [487, 177] on button "Continue to scan" at bounding box center [467, 170] width 139 height 17
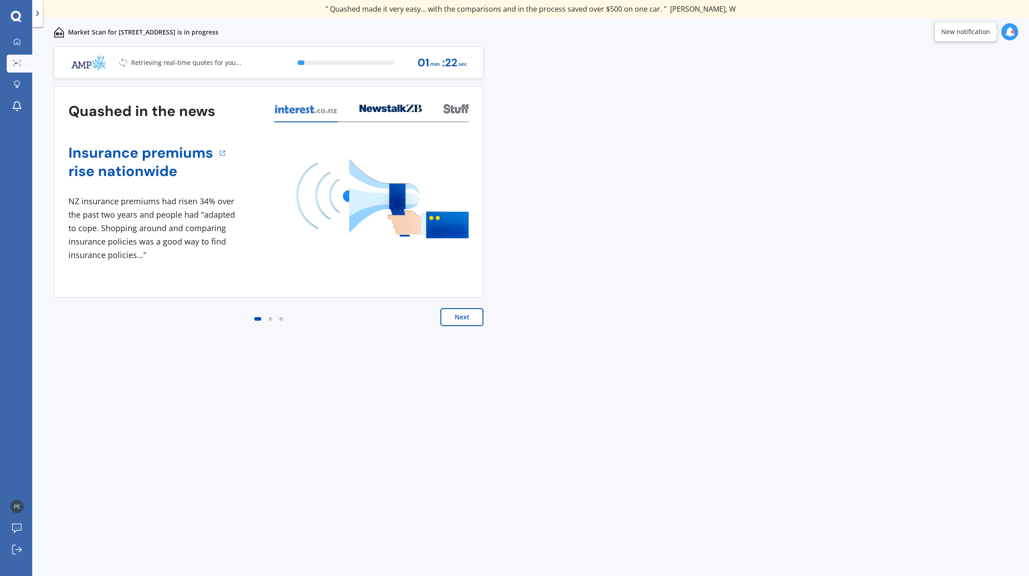
click at [459, 317] on button "Next" at bounding box center [462, 317] width 43 height 18
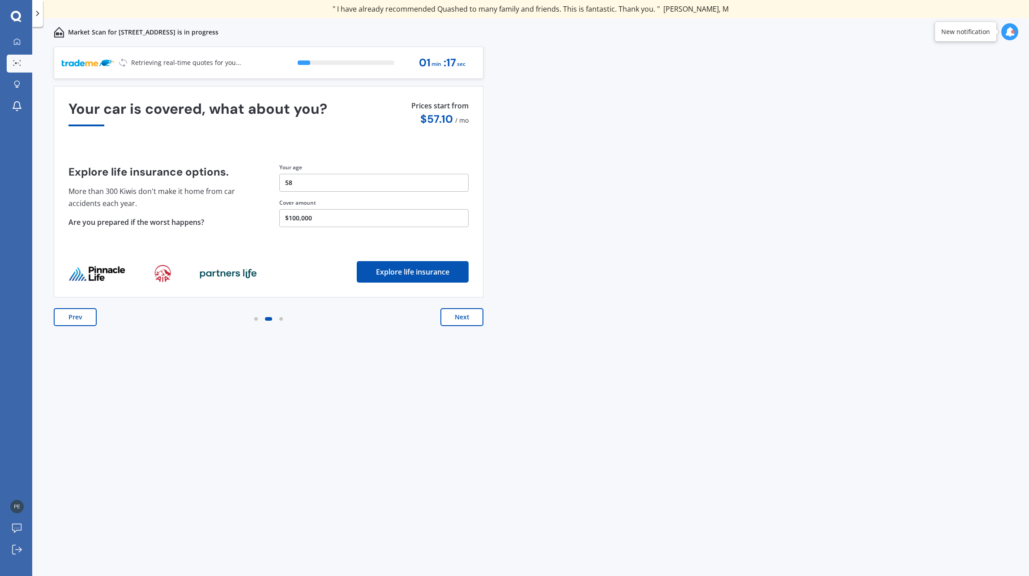
click at [454, 316] on button "Next" at bounding box center [462, 317] width 43 height 18
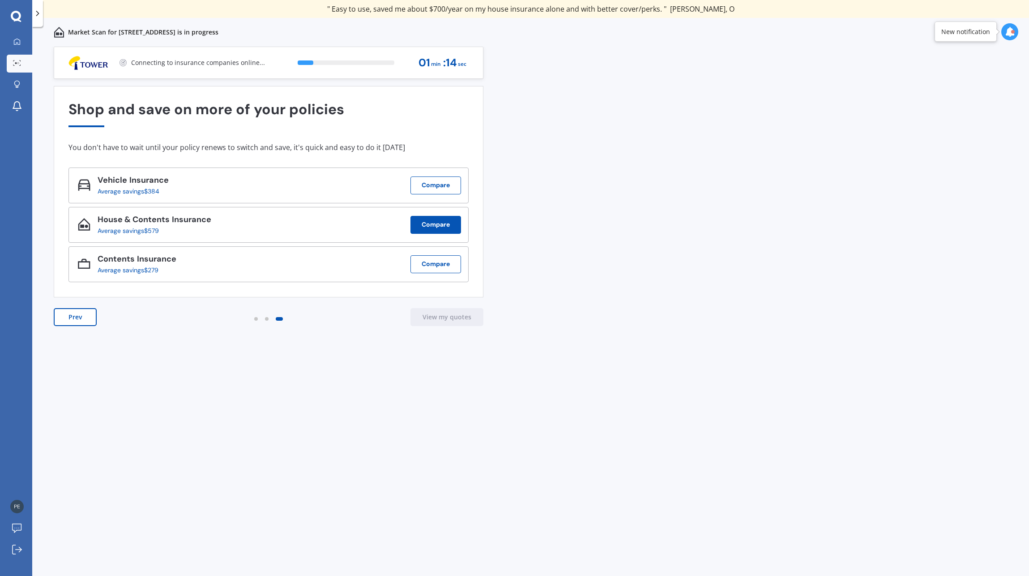
click at [446, 227] on button "Compare" at bounding box center [436, 225] width 51 height 18
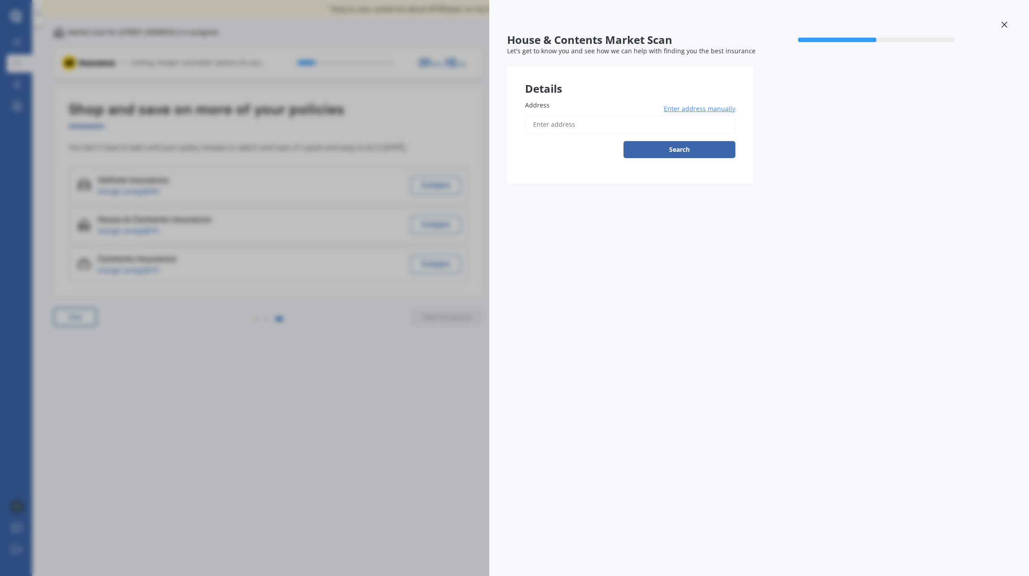
click at [654, 120] on input "Address" at bounding box center [630, 124] width 210 height 19
type input "[STREET_ADDRESS]"
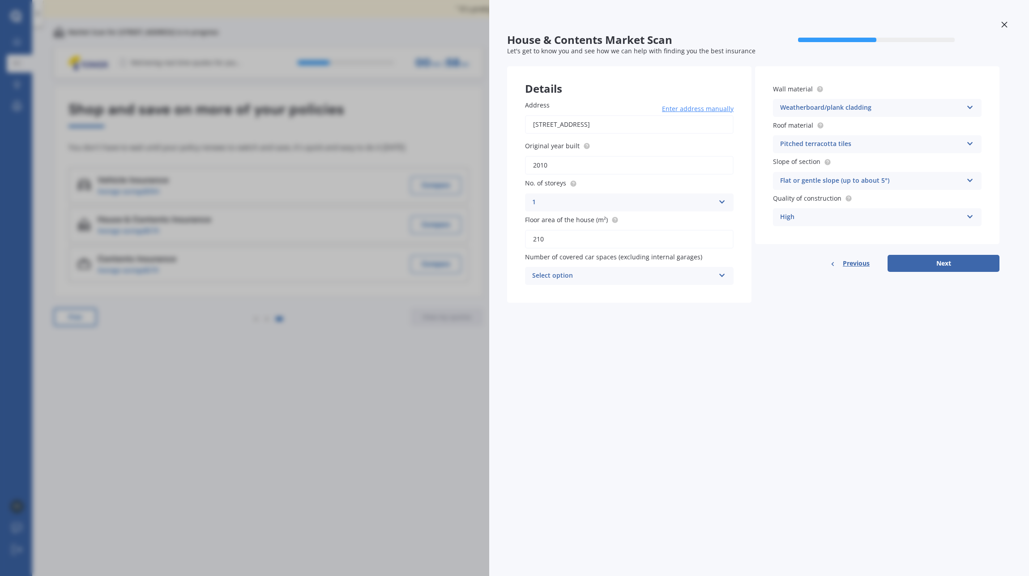
click at [881, 143] on div "Pitched terracotta tiles" at bounding box center [871, 144] width 183 height 11
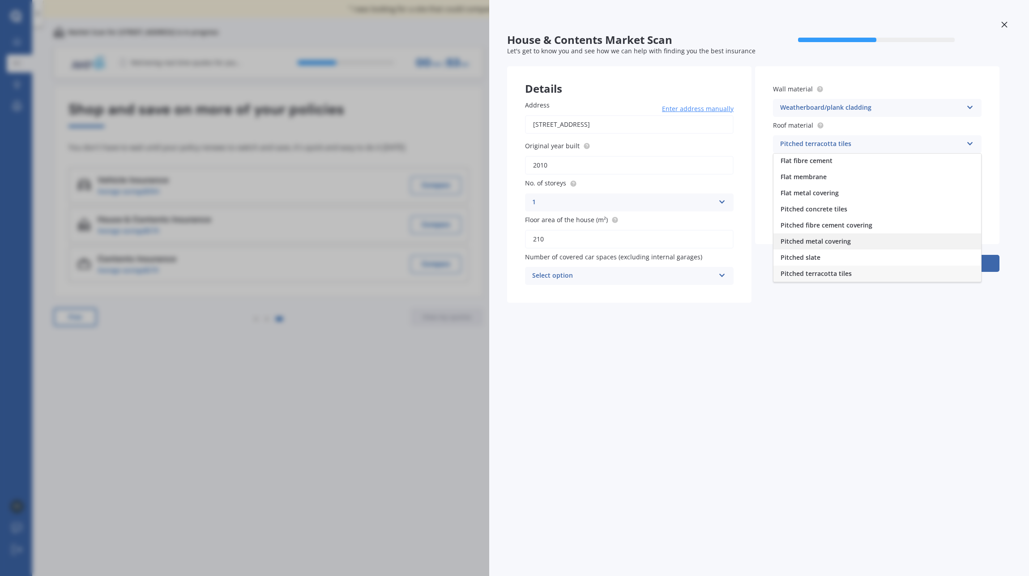
click at [832, 239] on span "Pitched metal covering" at bounding box center [816, 241] width 70 height 9
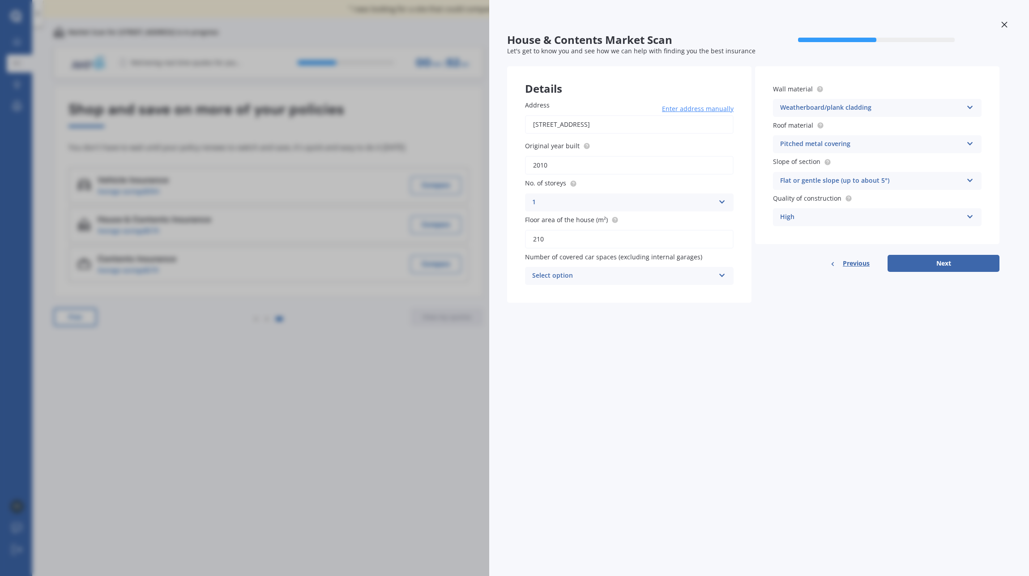
click at [831, 178] on div "Flat or gentle slope (up to about 5°)" at bounding box center [871, 181] width 183 height 11
click at [825, 214] on span "Moderate slope (about 15°)" at bounding box center [823, 214] width 84 height 9
click at [723, 202] on icon at bounding box center [723, 200] width 8 height 6
click at [939, 262] on button "Next" at bounding box center [944, 263] width 112 height 17
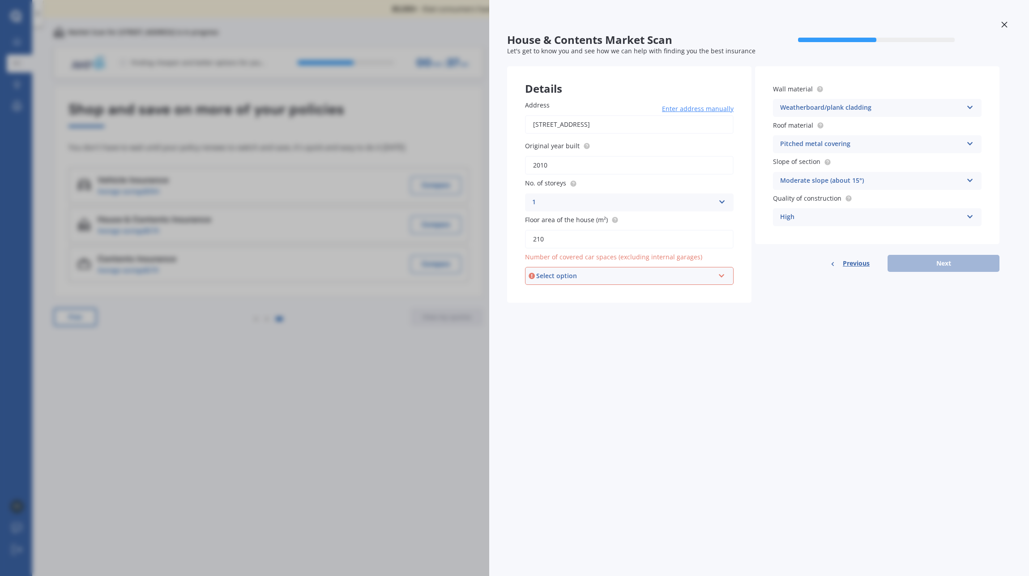
click at [715, 277] on div "Select option 0 1 2 3 4 5+" at bounding box center [629, 276] width 209 height 18
click at [549, 290] on div "0" at bounding box center [629, 293] width 207 height 16
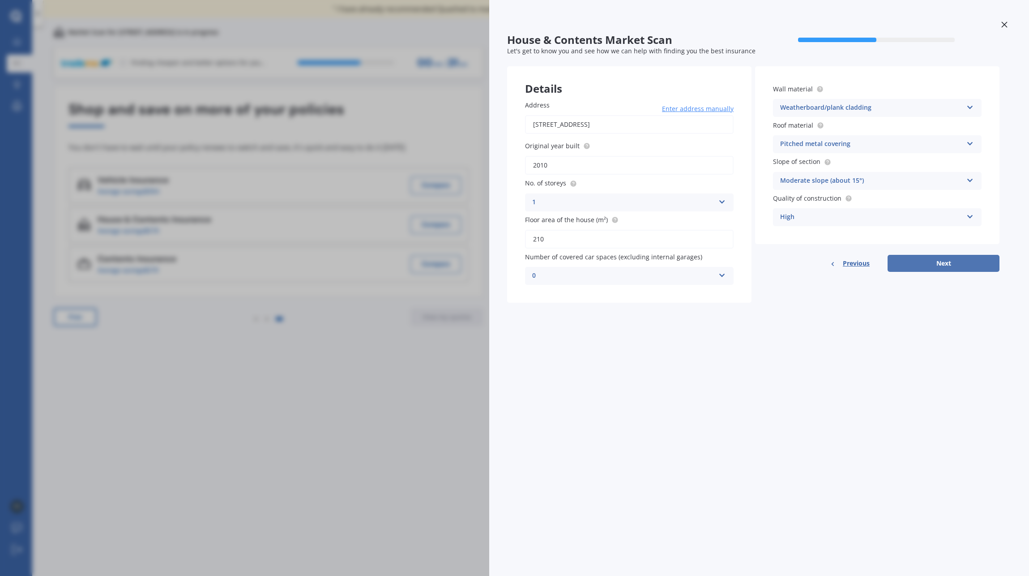
click at [950, 264] on button "Next" at bounding box center [944, 263] width 112 height 17
select select "08"
select select "04"
select select "1967"
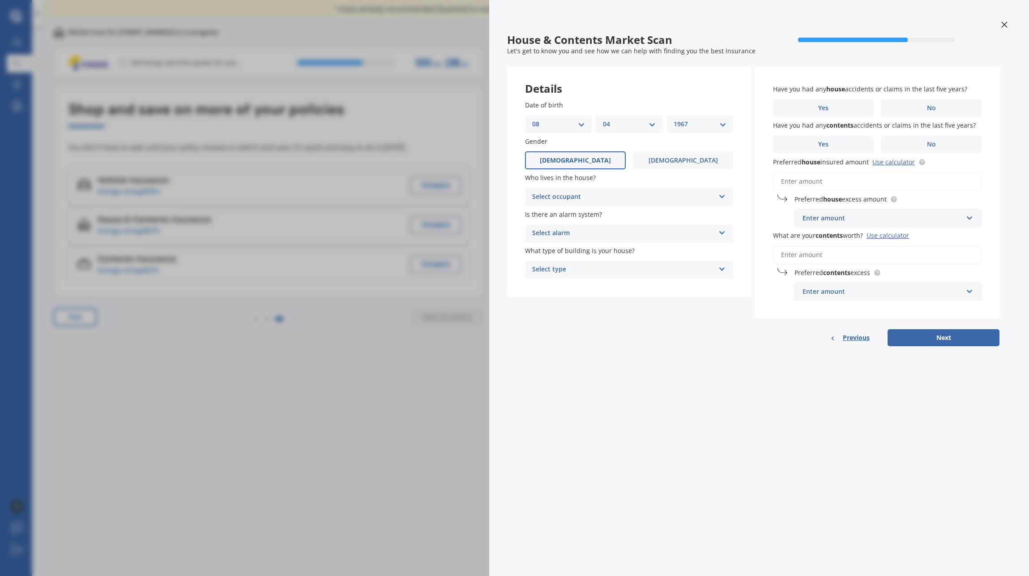
click at [610, 192] on div "Select occupant" at bounding box center [623, 197] width 183 height 11
click at [565, 214] on div "Owner" at bounding box center [630, 214] width 208 height 16
click at [574, 228] on div "Select alarm" at bounding box center [623, 233] width 183 height 11
click at [570, 267] on span "Yes, not monitored" at bounding box center [562, 266] width 59 height 9
click at [565, 267] on div "Select type" at bounding box center [623, 269] width 183 height 11
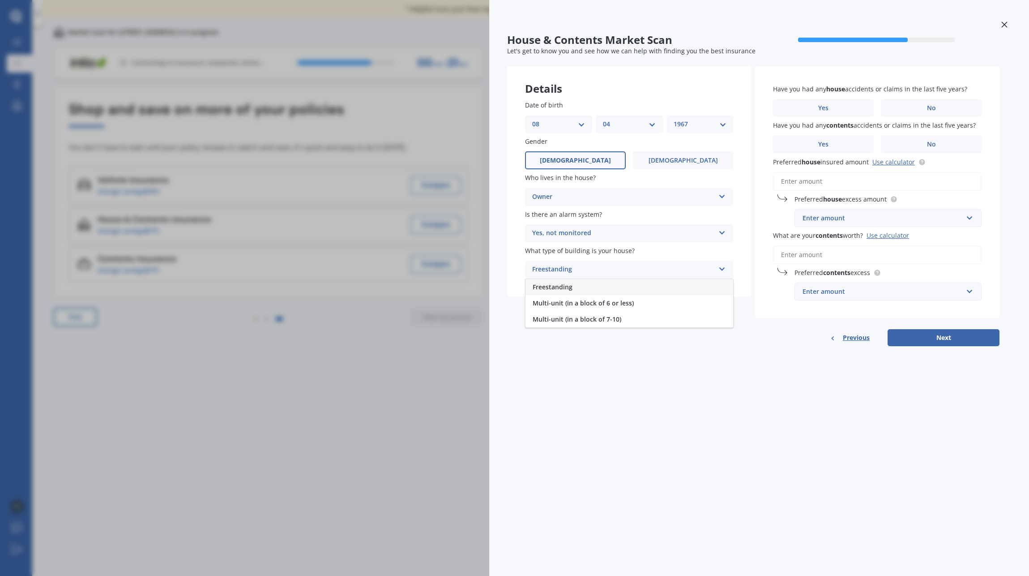
click at [569, 287] on span "Freestanding" at bounding box center [553, 287] width 40 height 9
click at [932, 111] on span "No" at bounding box center [931, 108] width 9 height 8
click at [0, 0] on input "No" at bounding box center [0, 0] width 0 height 0
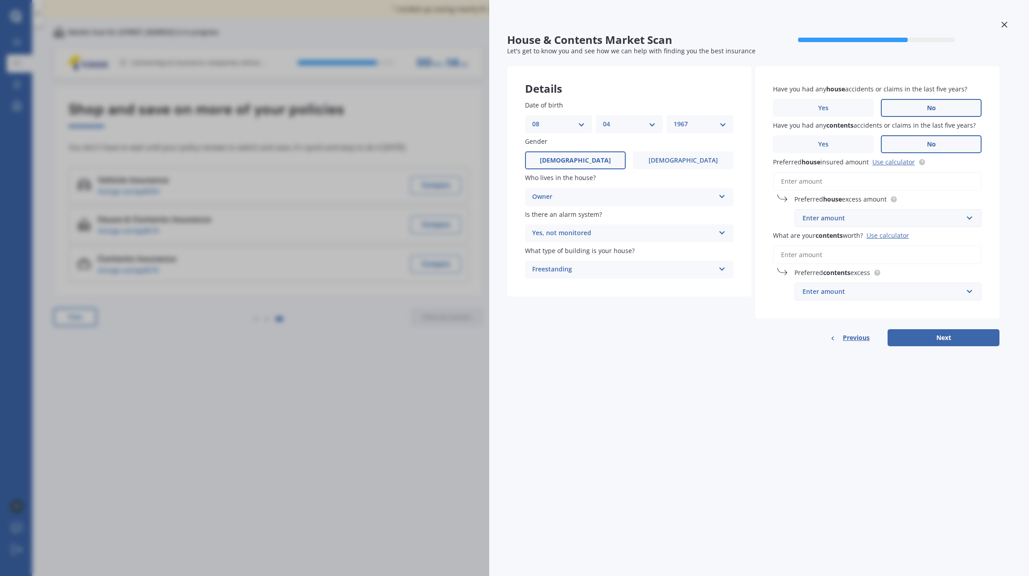
click at [920, 143] on label "No" at bounding box center [931, 144] width 101 height 18
click at [0, 0] on input "No" at bounding box center [0, 0] width 0 height 0
click at [848, 219] on div "Enter amount" at bounding box center [883, 218] width 160 height 10
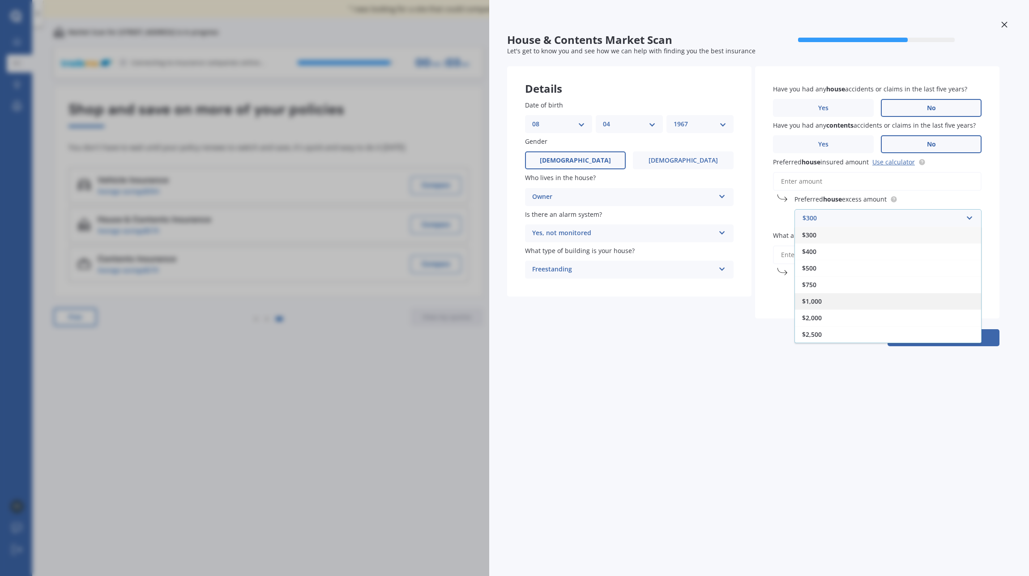
click at [822, 303] on span "$1,000" at bounding box center [812, 301] width 20 height 9
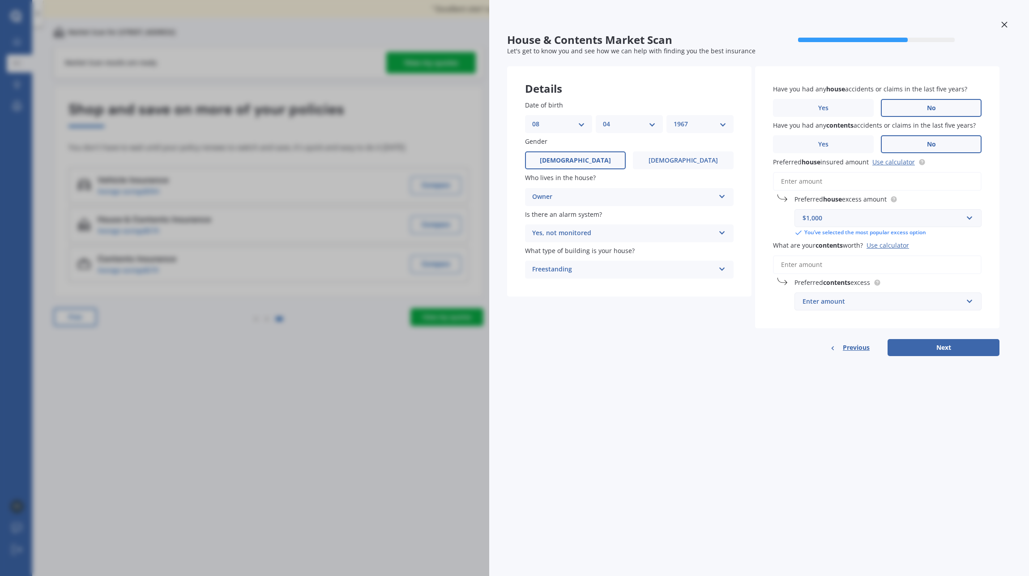
click at [826, 183] on input "Preferred house insured amount Use calculator" at bounding box center [877, 181] width 209 height 19
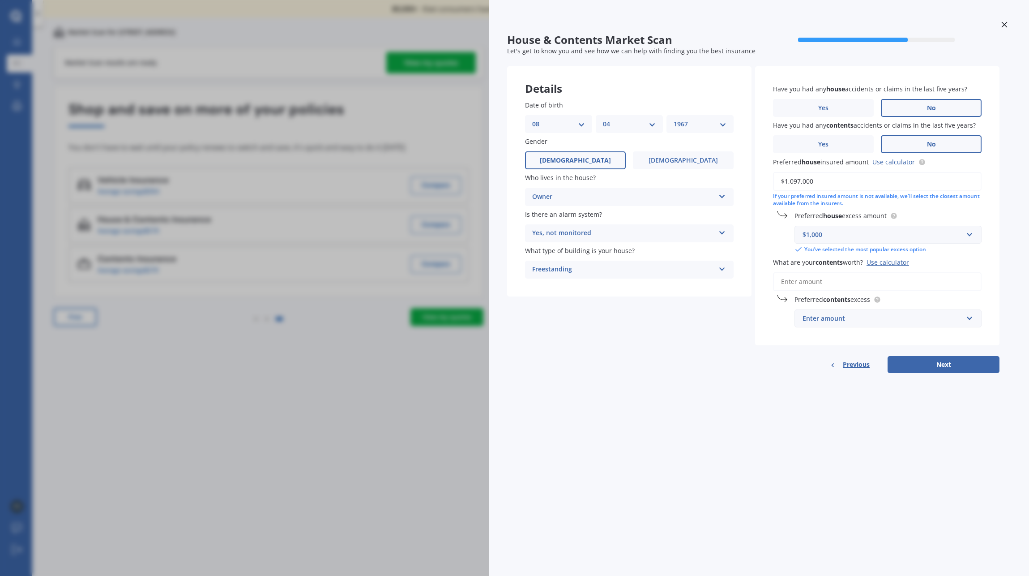
type input "$1,097,000"
click at [831, 279] on input "What are your contents worth? Use calculator" at bounding box center [877, 281] width 209 height 19
click at [840, 322] on div "Enter amount" at bounding box center [883, 318] width 160 height 10
click at [811, 349] on span "$300" at bounding box center [809, 351] width 14 height 9
click at [815, 280] on input "What are your contents worth? Use calculator" at bounding box center [877, 281] width 209 height 19
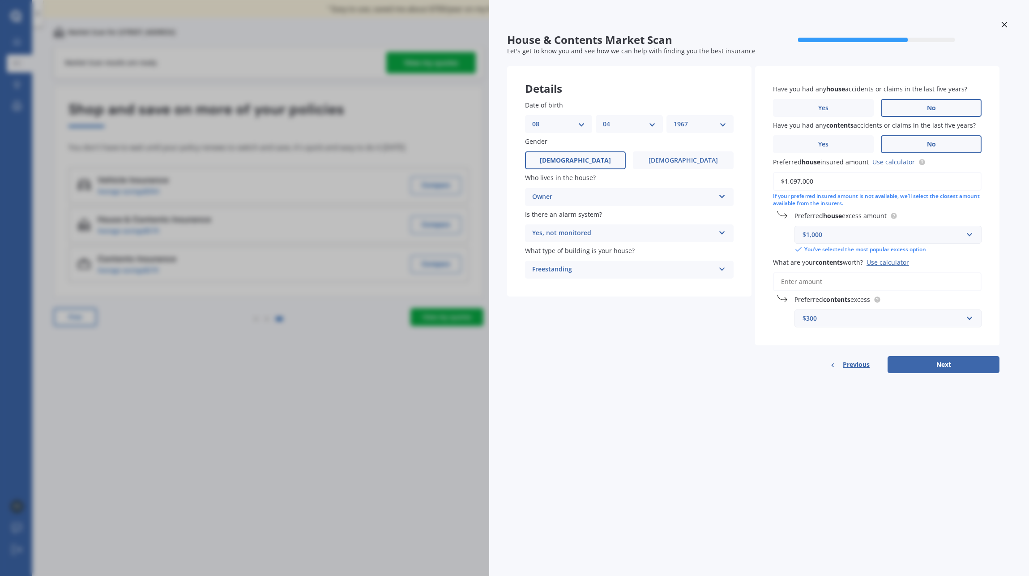
click at [825, 283] on input "What are your contents worth? Use calculator" at bounding box center [877, 281] width 209 height 19
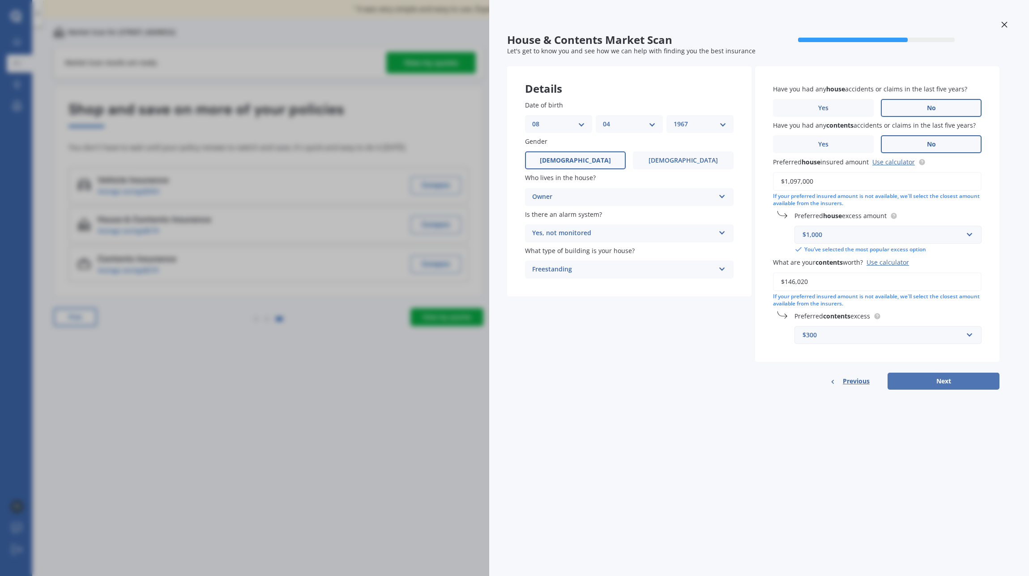
type input "$146,020"
click at [934, 380] on button "Next" at bounding box center [944, 381] width 112 height 17
select select "08"
select select "04"
select select "1967"
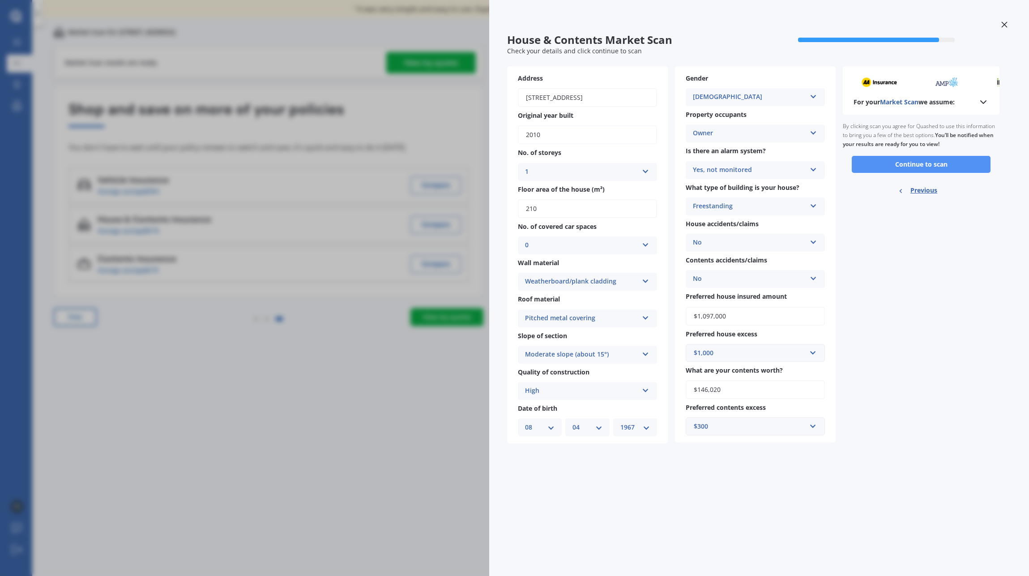
click at [927, 164] on button "Continue to scan" at bounding box center [921, 164] width 139 height 17
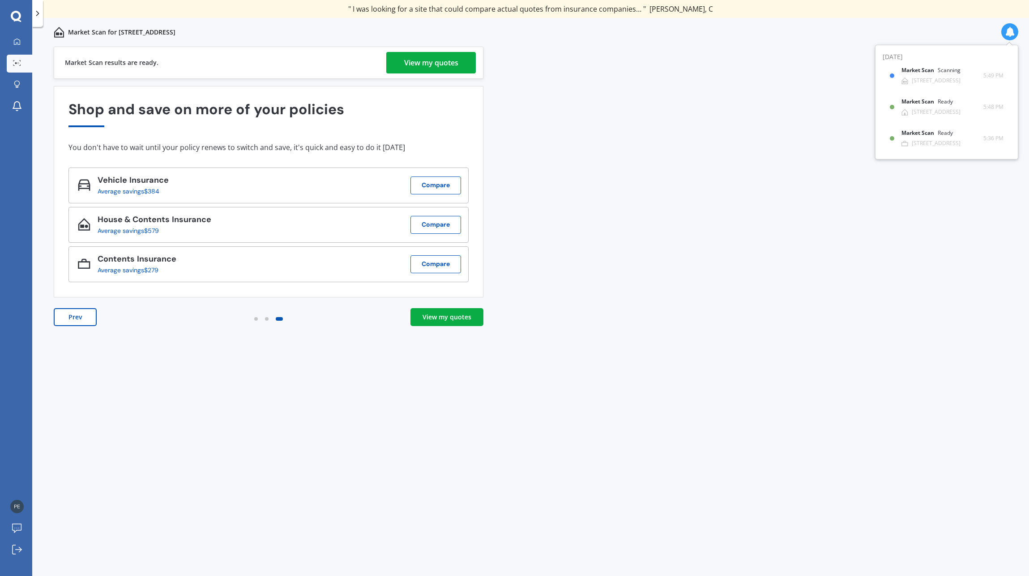
click at [454, 315] on div "View my quotes" at bounding box center [447, 317] width 49 height 9
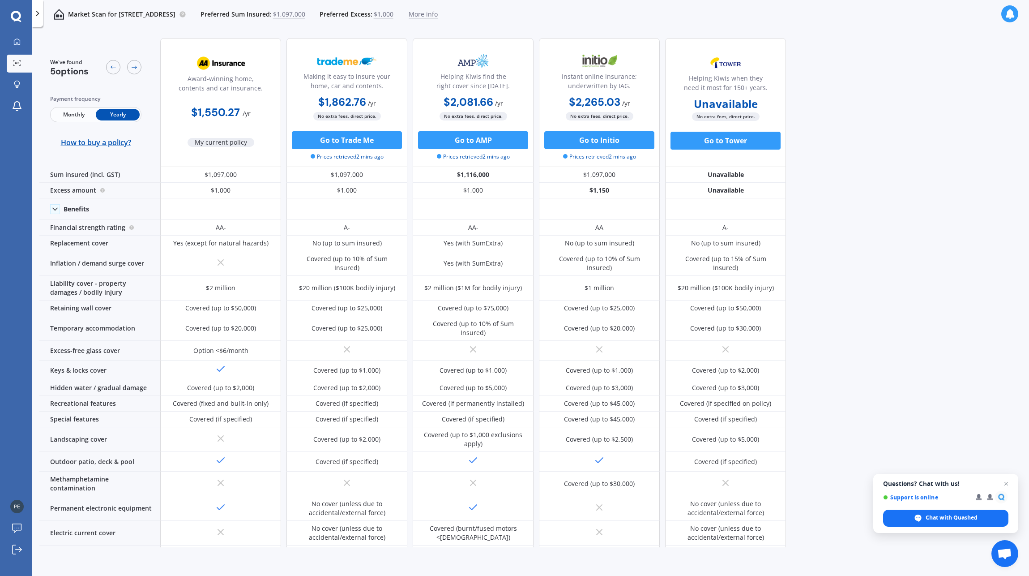
click at [38, 13] on icon at bounding box center [37, 13] width 9 height 9
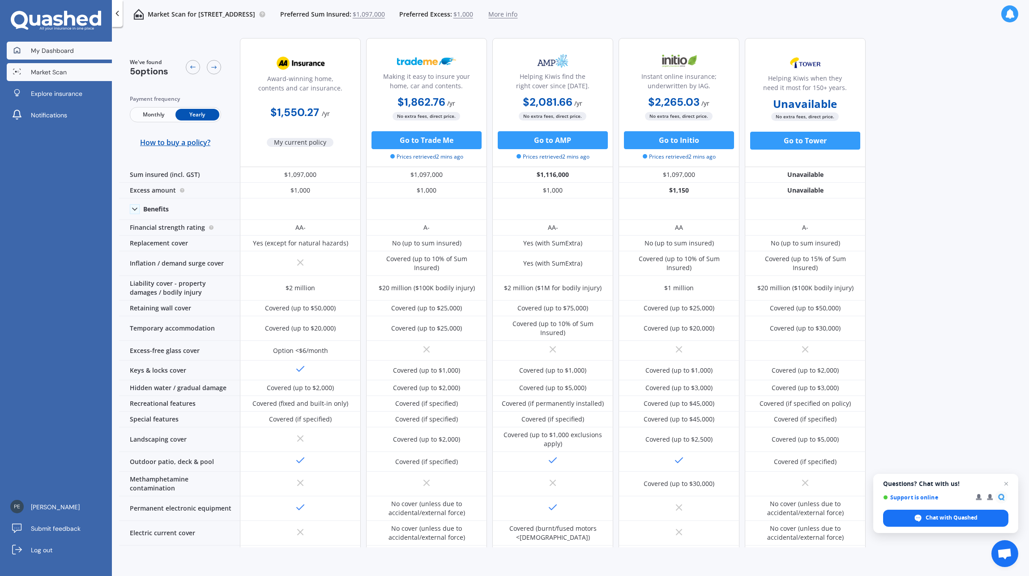
click at [53, 52] on span "My Dashboard" at bounding box center [52, 50] width 43 height 9
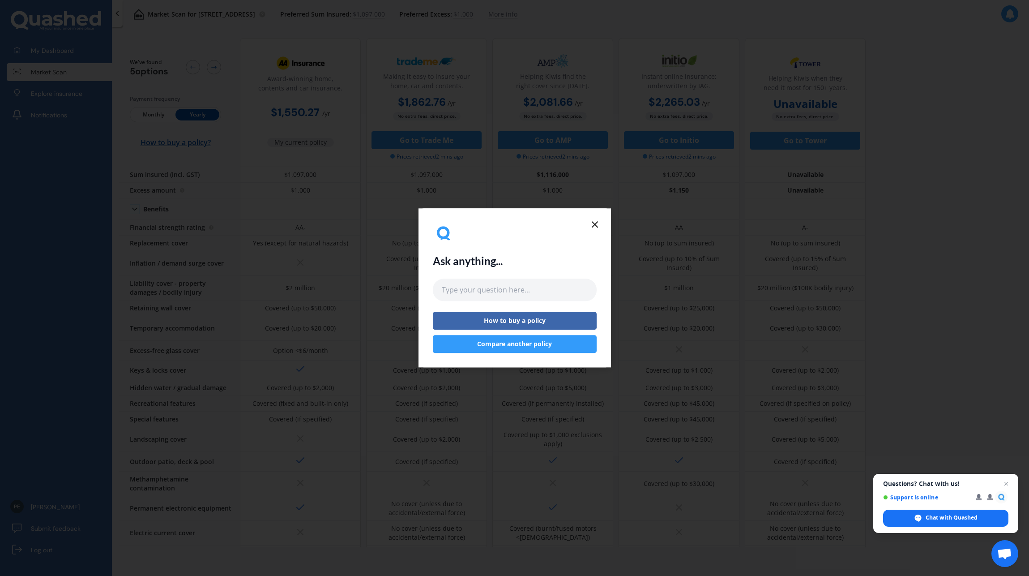
click at [594, 223] on line at bounding box center [594, 224] width 5 height 5
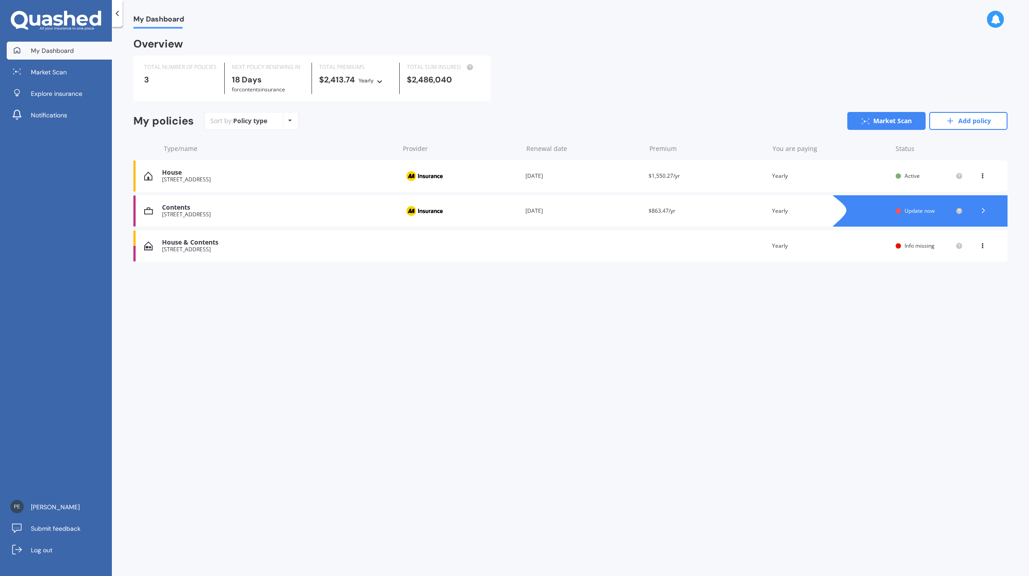
click at [925, 246] on span "Info missing" at bounding box center [920, 246] width 30 height 8
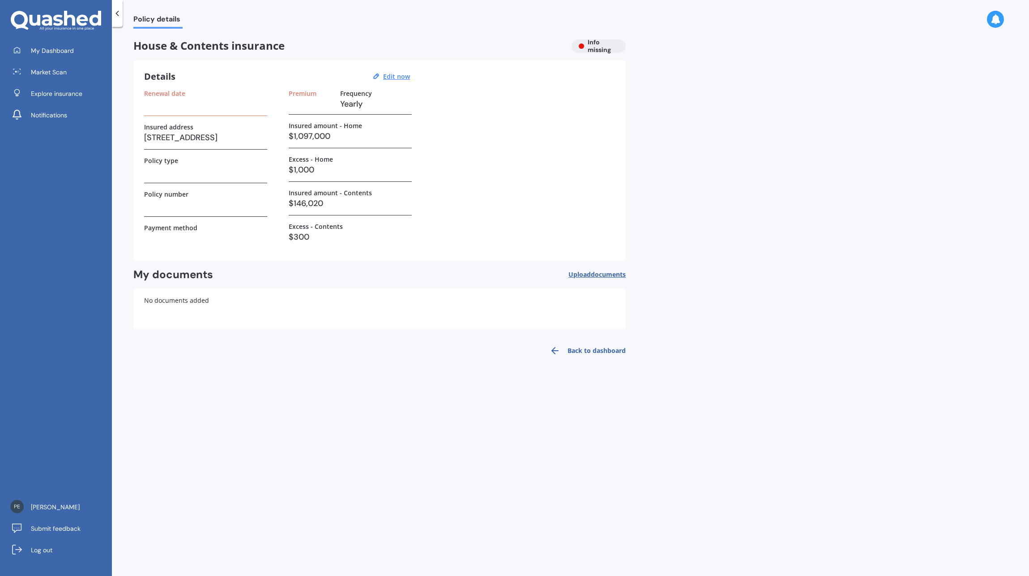
click at [185, 106] on h3 at bounding box center [205, 103] width 123 height 13
click at [159, 107] on h3 at bounding box center [205, 103] width 123 height 13
click at [160, 94] on label "Renewal date" at bounding box center [164, 94] width 41 height 8
click at [173, 109] on h3 at bounding box center [205, 103] width 123 height 13
click at [401, 77] on u "Edit now" at bounding box center [396, 76] width 27 height 9
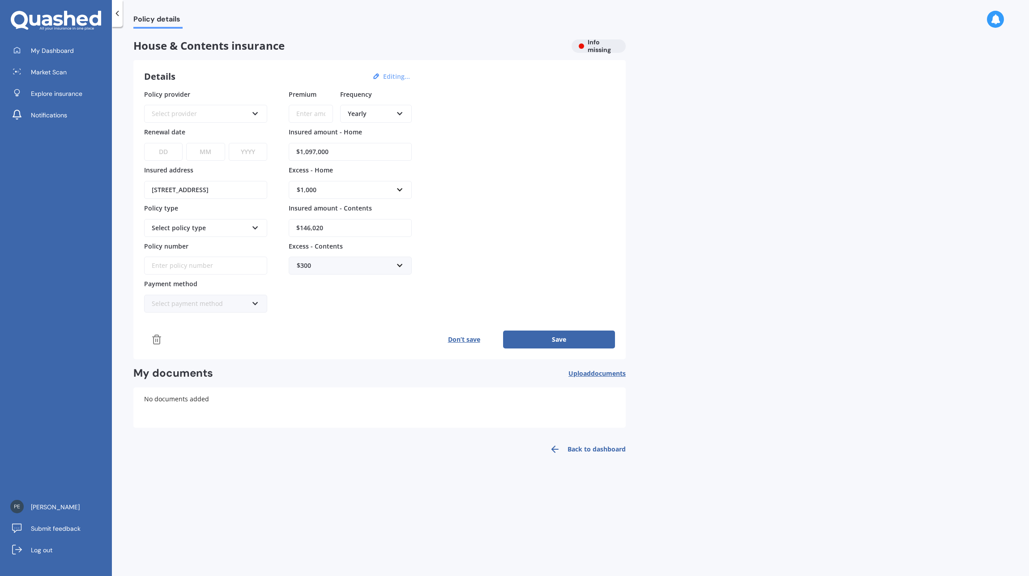
click at [253, 113] on icon at bounding box center [256, 112] width 8 height 6
click at [205, 129] on div "AA" at bounding box center [205, 131] width 121 height 16
click at [169, 151] on select "DD 01 02 03 04 05 06 07 08 09 10 11 12 13 14 15 16 17 18 19 20 21 22 23 24 25 2…" at bounding box center [163, 152] width 39 height 18
click at [144, 143] on select "DD 01 02 03 04 05 06 07 08 09 10 11 12 13 14 15 16 17 18 19 20 21 22 23 24 25 2…" at bounding box center [163, 152] width 39 height 18
click at [166, 152] on select "DD 01 02 03 04 05 06 07 08 09 10 11 12 13 14 15 16 17 18 19 20 21 22 23 24 25 2…" at bounding box center [163, 152] width 39 height 18
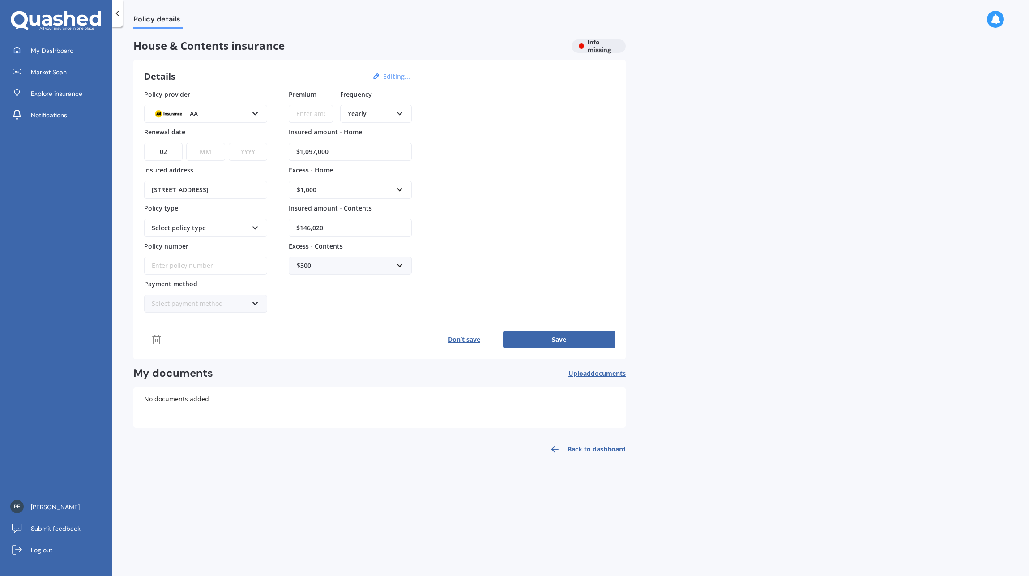
select select "03"
click at [144, 143] on select "DD 01 02 03 04 05 06 07 08 09 10 11 12 13 14 15 16 17 18 19 20 21 22 23 24 25 2…" at bounding box center [163, 152] width 39 height 18
click at [209, 149] on select "MM 01 02 03 04 05 06 07 08 09 10 11 12" at bounding box center [205, 152] width 39 height 18
select select "11"
click at [186, 143] on select "MM 01 02 03 04 05 06 07 08 09 10 11 12" at bounding box center [205, 152] width 39 height 18
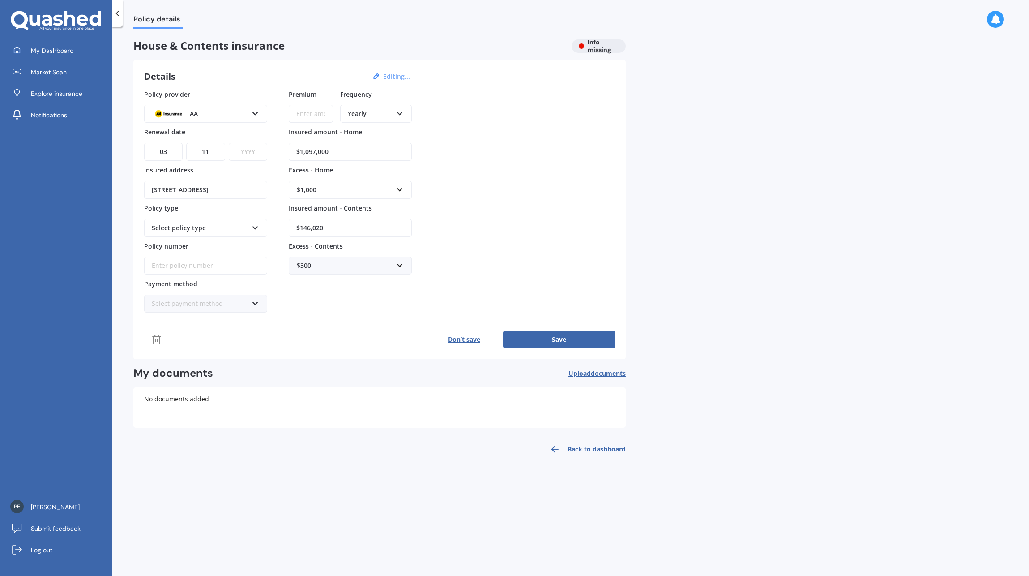
click at [258, 150] on select "YYYY 2027 2026 2025 2024 2023 2022 2021 2020 2019 2018 2017 2016 2015 2014 2013…" at bounding box center [248, 152] width 39 height 18
select select "2025"
click at [229, 143] on select "YYYY 2027 2026 2025 2024 2023 2022 2021 2020 2019 2018 2017 2016 2015 2014 2013…" at bounding box center [248, 152] width 39 height 18
click at [218, 225] on div "Select policy type" at bounding box center [200, 228] width 96 height 10
click at [197, 244] on span "Home and Contents Insurance Package" at bounding box center [197, 247] width 91 height 15
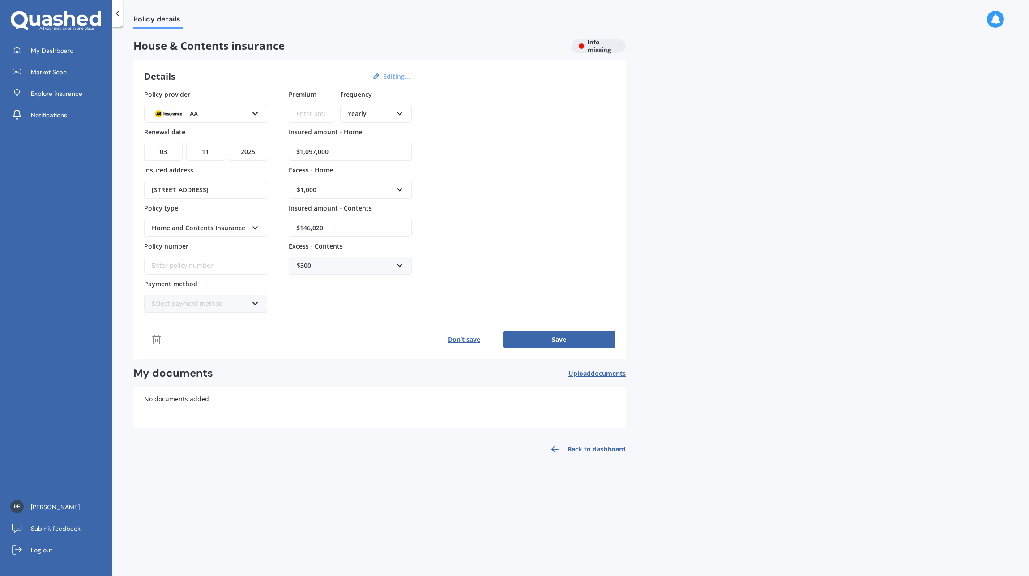
click at [200, 303] on div "Select payment method" at bounding box center [200, 304] width 96 height 10
click at [179, 355] on span "Online payment" at bounding box center [176, 352] width 48 height 9
click at [570, 338] on button "Save" at bounding box center [559, 339] width 112 height 18
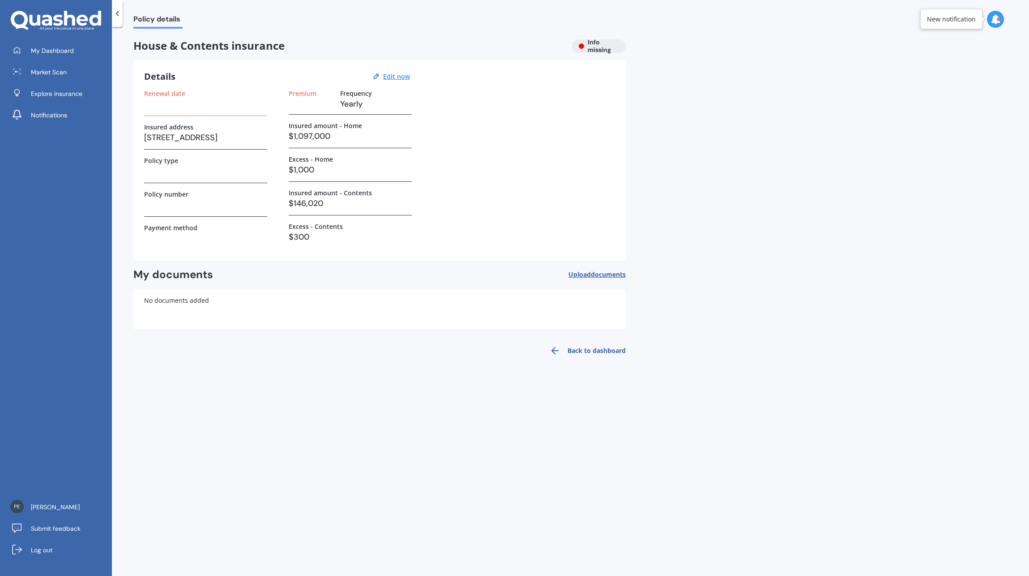
click at [159, 104] on h3 at bounding box center [205, 103] width 123 height 13
click at [300, 105] on h3 at bounding box center [311, 103] width 44 height 13
click at [303, 95] on label "Premium" at bounding box center [303, 94] width 28 height 8
click at [405, 76] on u "Edit now" at bounding box center [396, 76] width 27 height 9
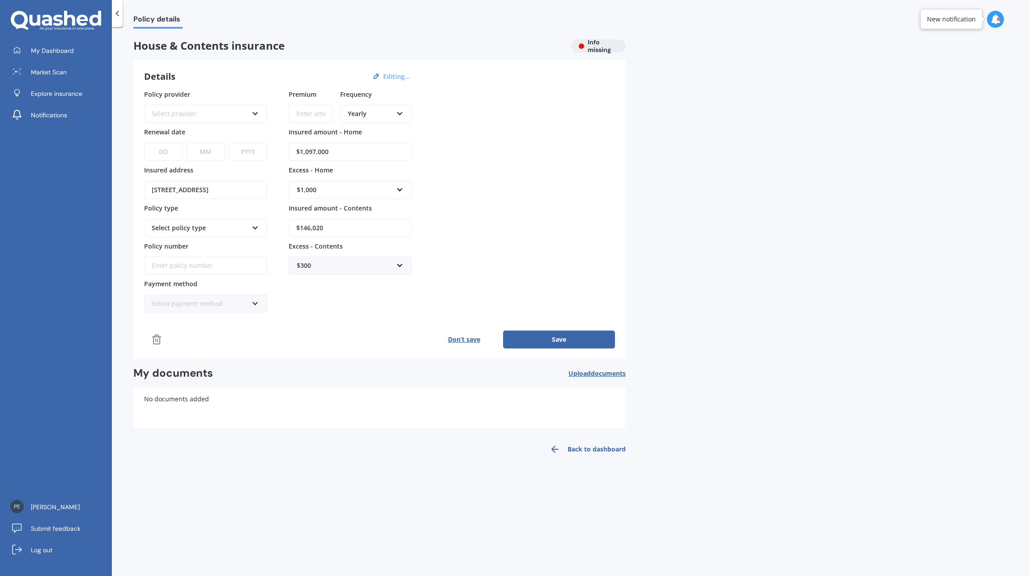
click at [316, 107] on input "Premium" at bounding box center [311, 114] width 44 height 18
type input "$2,413.74"
click at [200, 112] on div "Select provider" at bounding box center [200, 114] width 96 height 10
click at [199, 130] on div "AA" at bounding box center [205, 131] width 121 height 16
click at [173, 150] on select "DD 01 02 03 04 05 06 07 08 09 10 11 12 13 14 15 16 17 18 19 20 21 22 23 24 25 2…" at bounding box center [163, 152] width 39 height 18
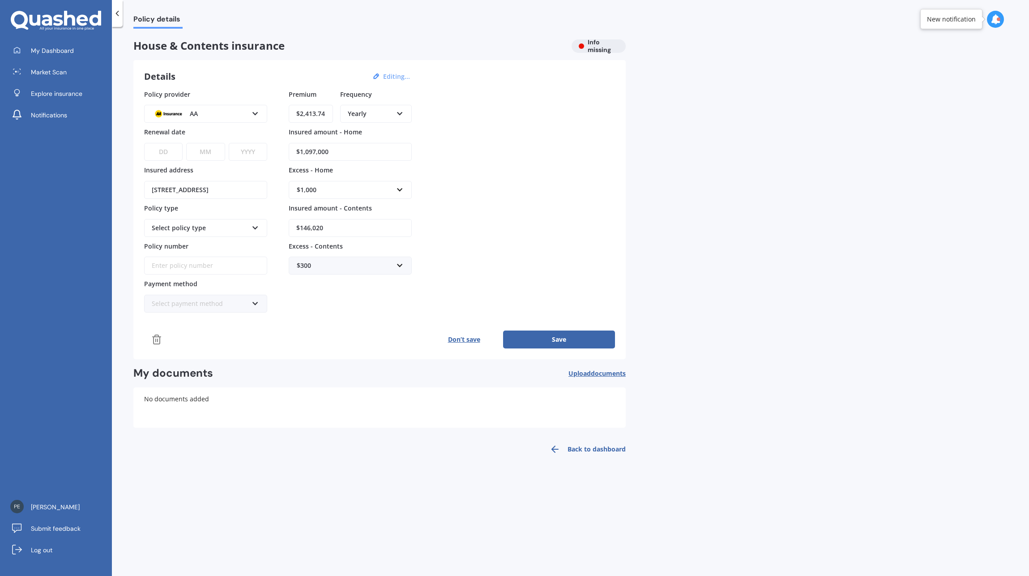
select select "03"
click at [144, 143] on select "DD 01 02 03 04 05 06 07 08 09 10 11 12 13 14 15 16 17 18 19 20 21 22 23 24 25 2…" at bounding box center [163, 152] width 39 height 18
click at [215, 151] on select "MM 01 02 03 04 05 06 07 08 09 10 11 12" at bounding box center [205, 152] width 39 height 18
select select "11"
click at [186, 143] on select "MM 01 02 03 04 05 06 07 08 09 10 11 12" at bounding box center [205, 152] width 39 height 18
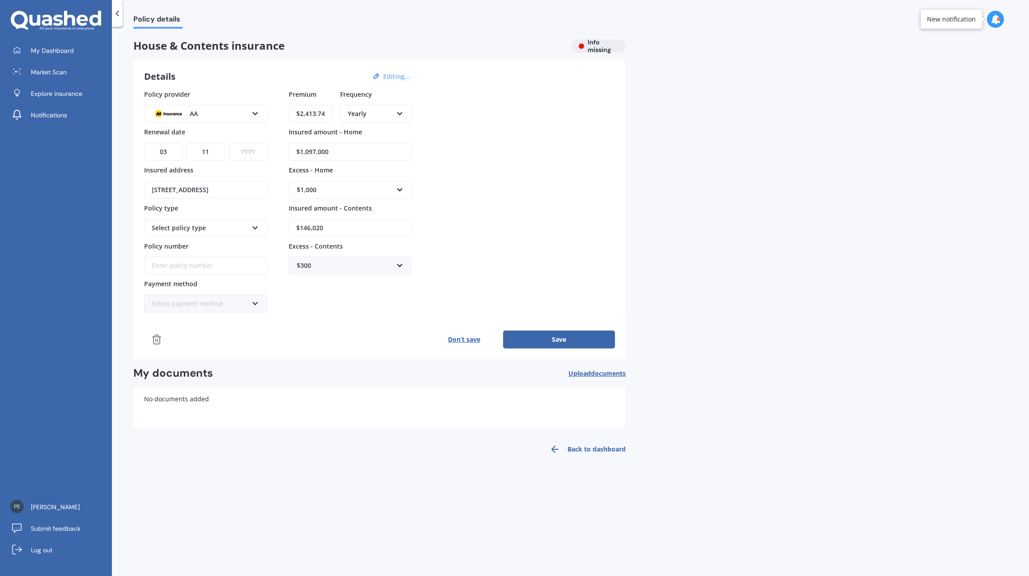
click at [258, 148] on select "YYYY 2027 2026 2025 2024 2023 2022 2021 2020 2019 2018 2017 2016 2015 2014 2013…" at bounding box center [248, 152] width 39 height 18
select select "2025"
click at [229, 143] on select "YYYY 2027 2026 2025 2024 2023 2022 2021 2020 2019 2018 2017 2016 2015 2014 2013…" at bounding box center [248, 152] width 39 height 18
click at [558, 342] on button "Save" at bounding box center [559, 339] width 112 height 18
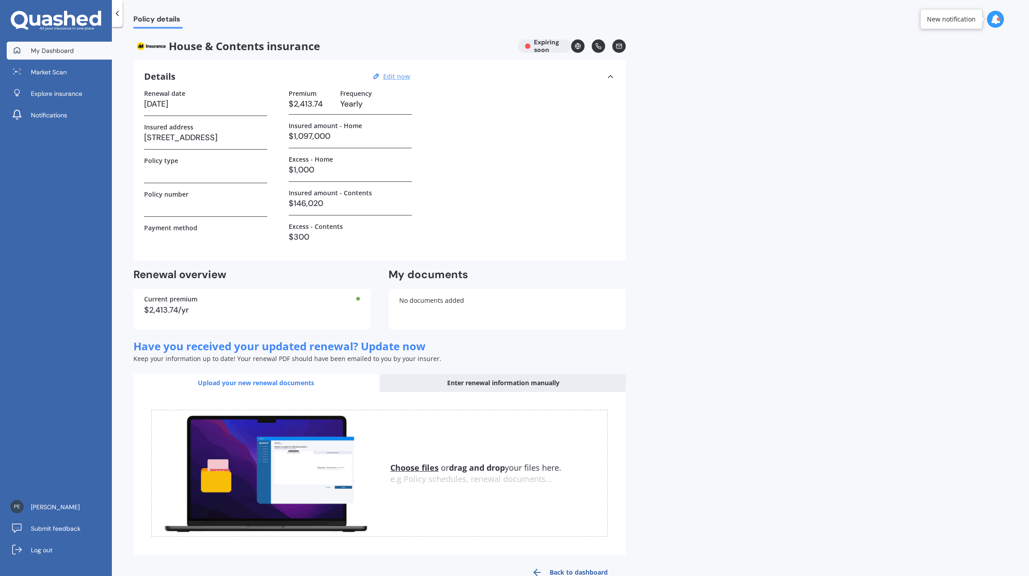
click at [51, 50] on span "My Dashboard" at bounding box center [52, 50] width 43 height 9
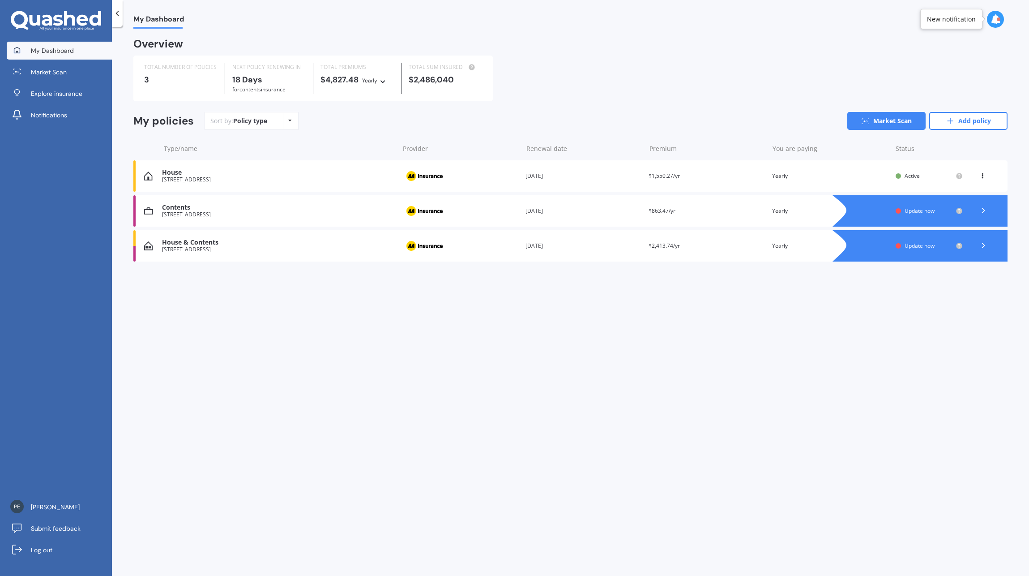
click at [985, 245] on icon at bounding box center [983, 245] width 9 height 9
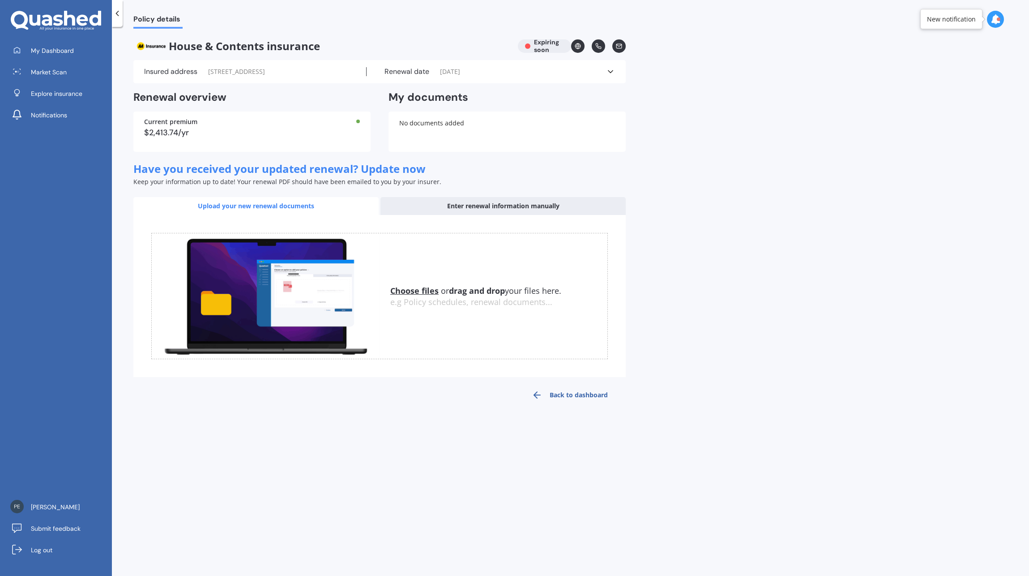
click at [512, 214] on div "Enter renewal information manually" at bounding box center [503, 206] width 245 height 18
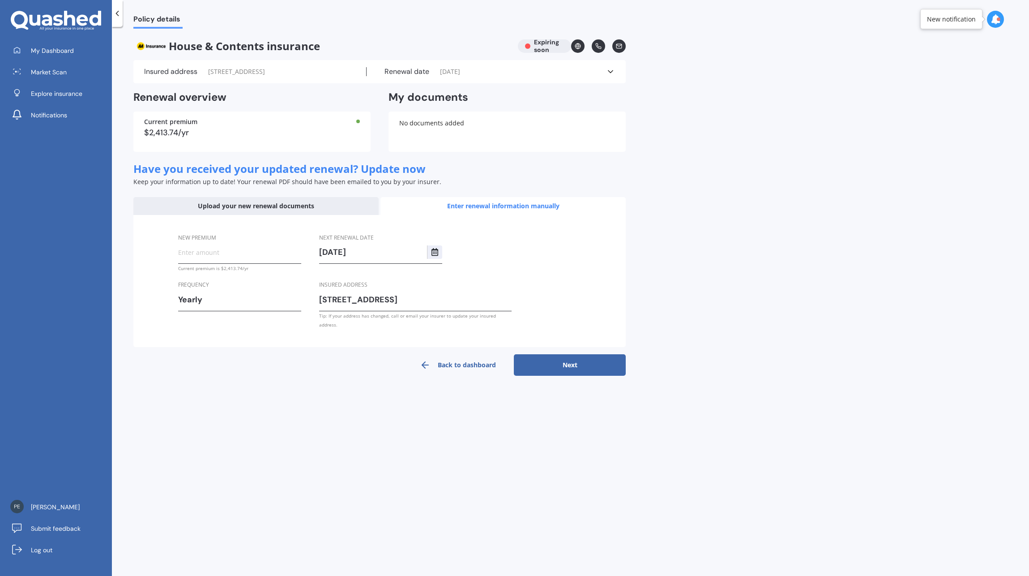
click at [205, 259] on input "New premium" at bounding box center [239, 251] width 123 height 13
type input "$2,413.74"
click at [574, 361] on button "Next" at bounding box center [570, 364] width 112 height 21
select select "03"
select select "11"
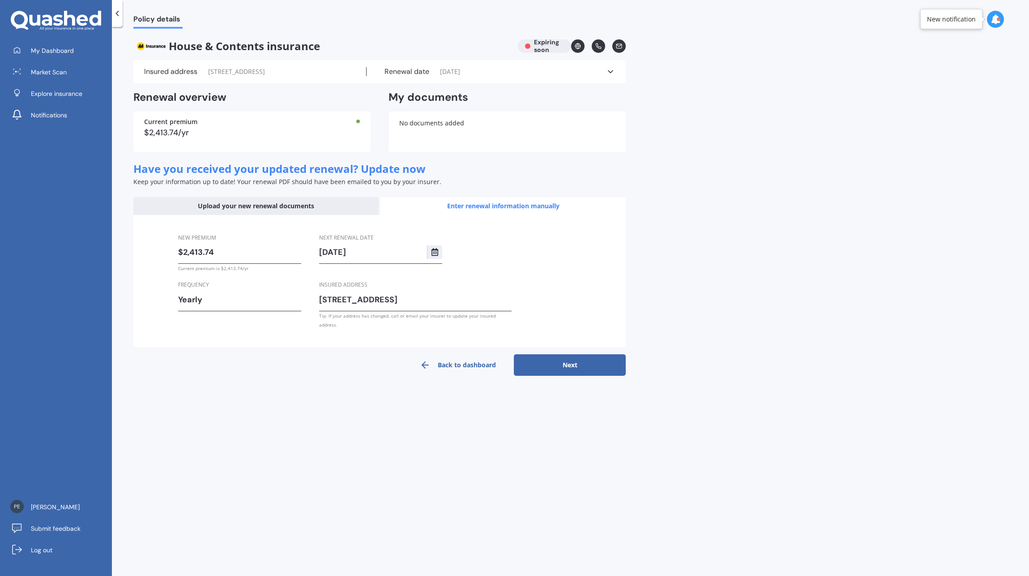
select select "2026"
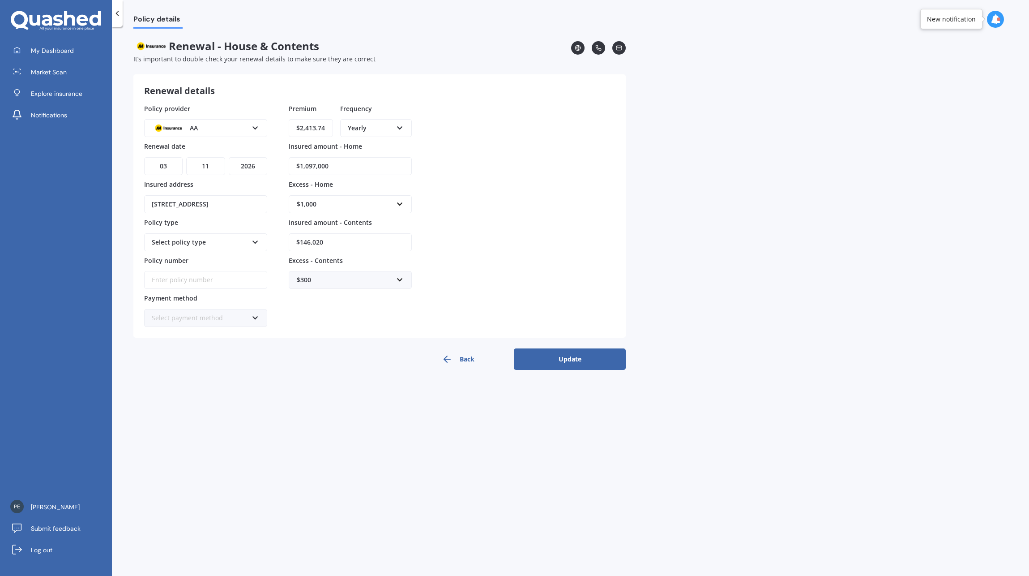
click at [574, 362] on button "Update" at bounding box center [570, 358] width 112 height 21
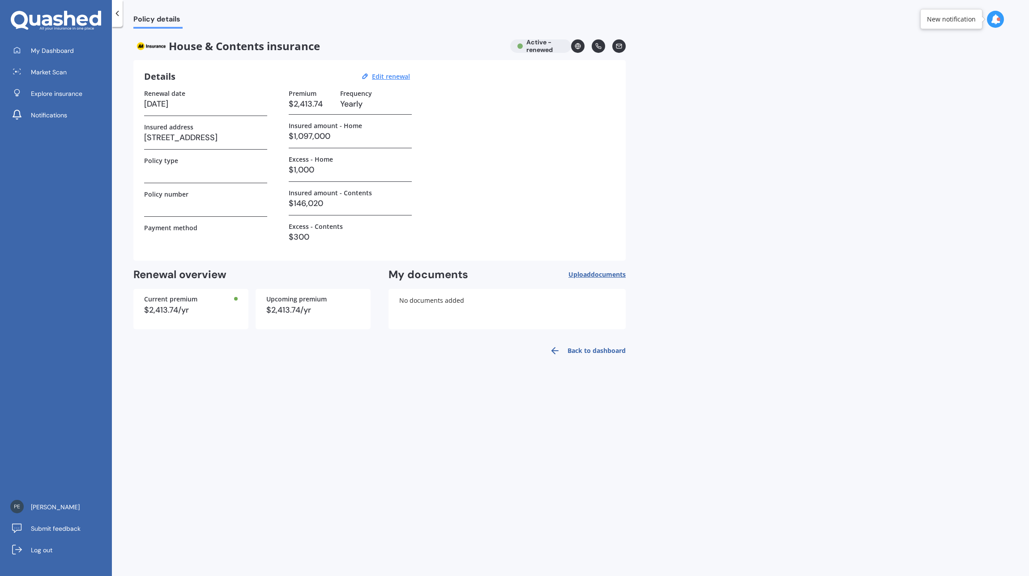
click at [190, 167] on h3 at bounding box center [205, 170] width 123 height 13
click at [158, 159] on label "Policy type" at bounding box center [161, 161] width 34 height 8
click at [176, 172] on h3 at bounding box center [205, 170] width 123 height 13
click at [183, 196] on label "Policy number" at bounding box center [166, 194] width 44 height 8
click at [187, 222] on div "Renewal date [DATE] Insured address [STREET_ADDRESS] Policy type Policy number …" at bounding box center [205, 170] width 123 height 160
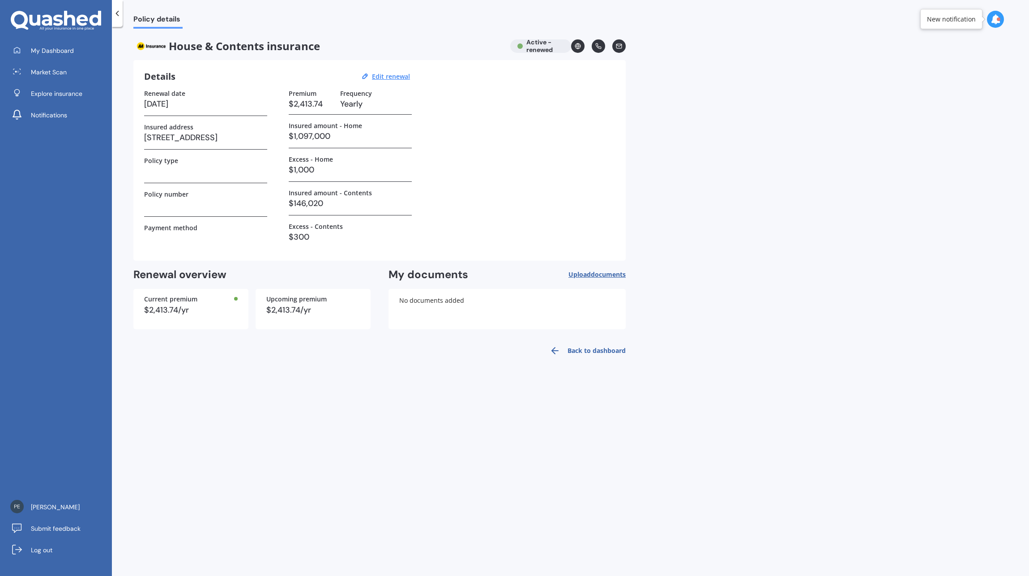
click at [428, 301] on div "No documents added" at bounding box center [507, 309] width 237 height 40
click at [56, 91] on span "Explore insurance" at bounding box center [56, 93] width 51 height 9
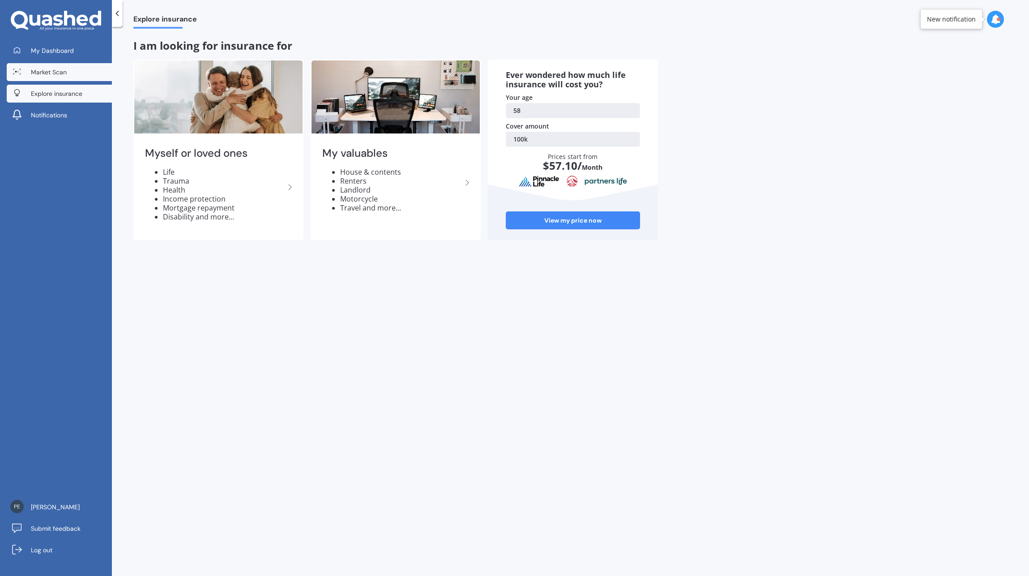
click at [47, 72] on span "Market Scan" at bounding box center [49, 72] width 36 height 9
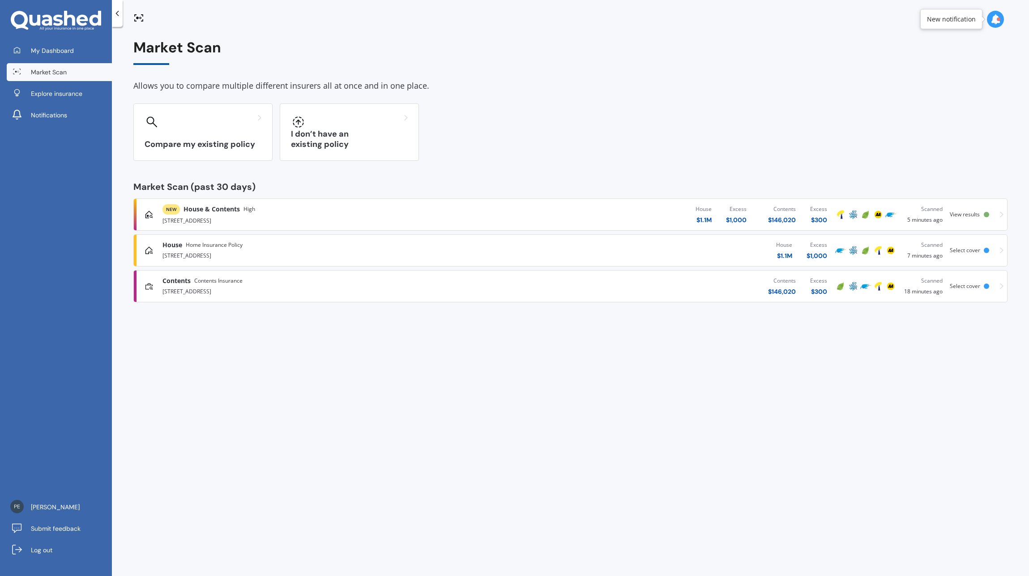
click at [968, 216] on span "View results" at bounding box center [965, 214] width 30 height 8
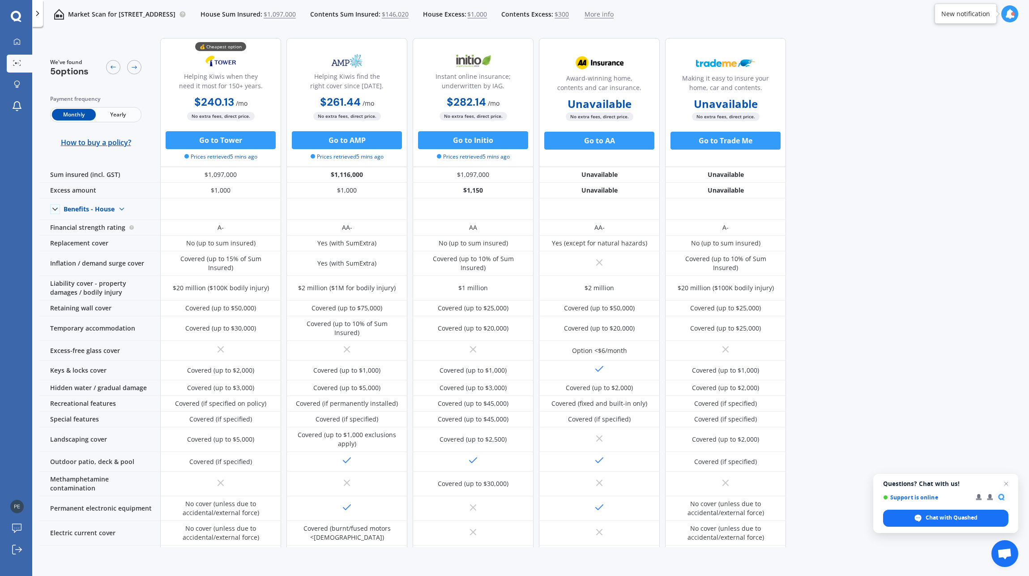
click at [111, 113] on span "Yearly" at bounding box center [118, 115] width 44 height 12
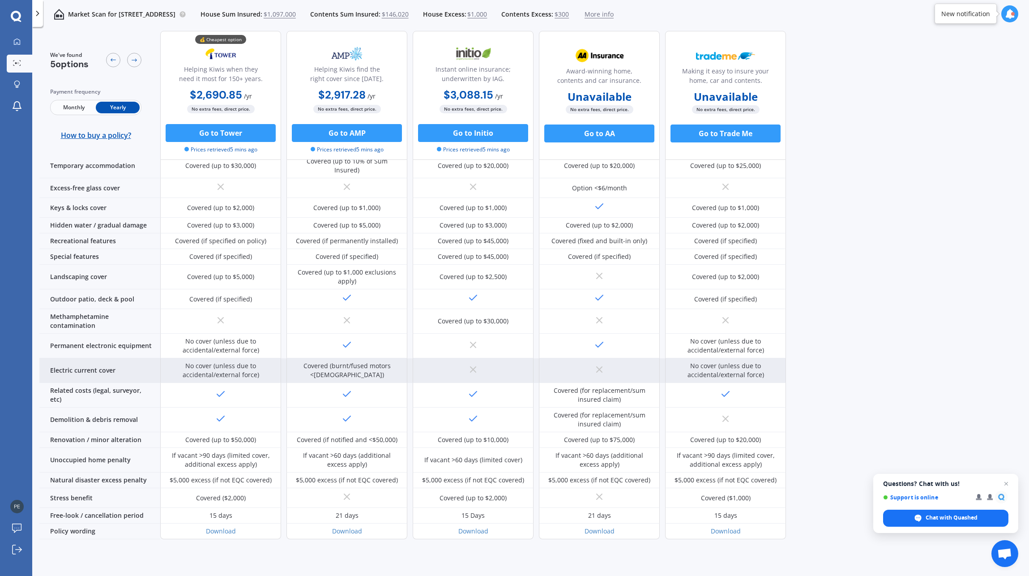
scroll to position [182, 0]
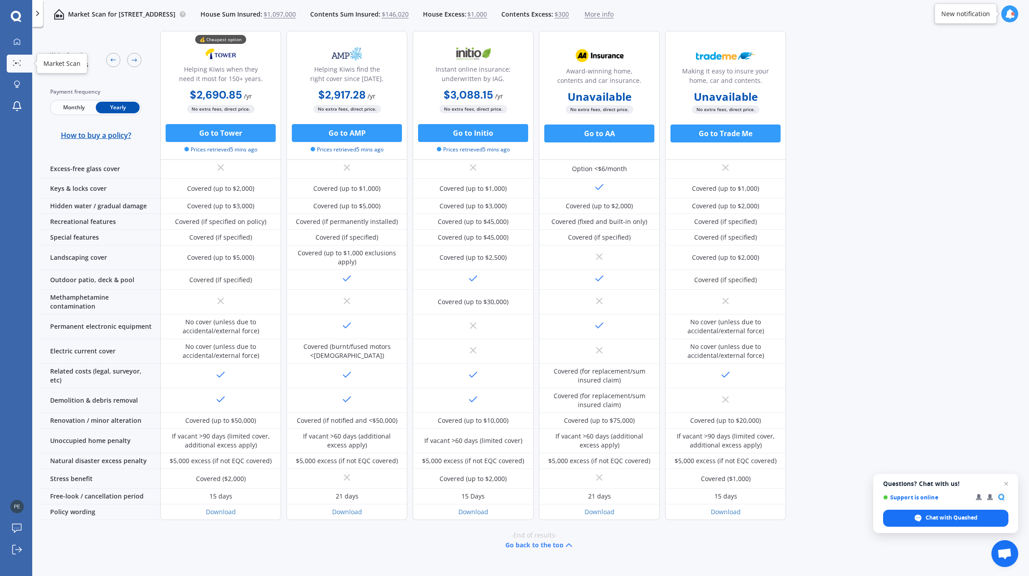
click at [24, 68] on link "Market Scan" at bounding box center [20, 64] width 26 height 18
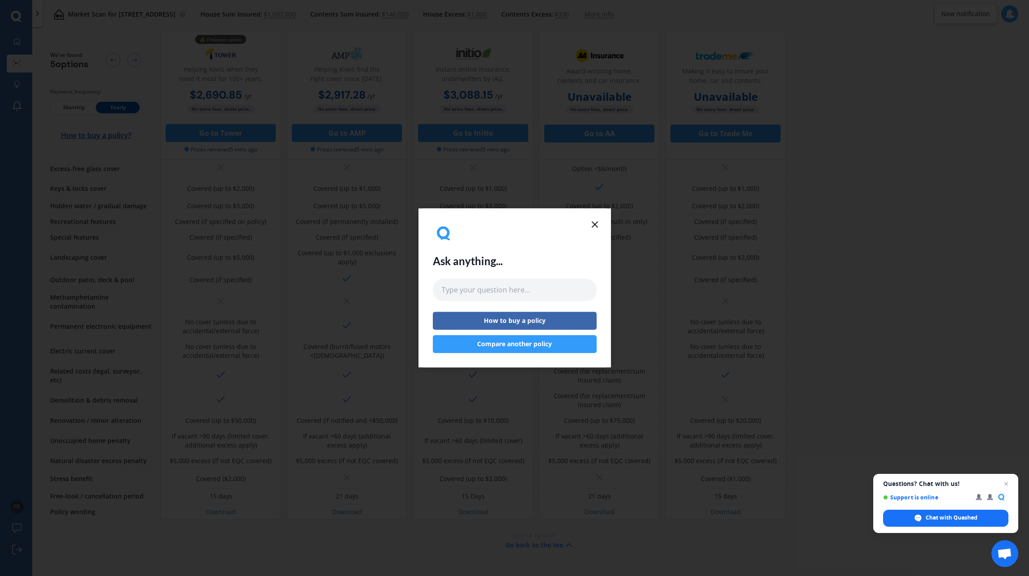
click at [594, 224] on icon at bounding box center [595, 224] width 11 height 11
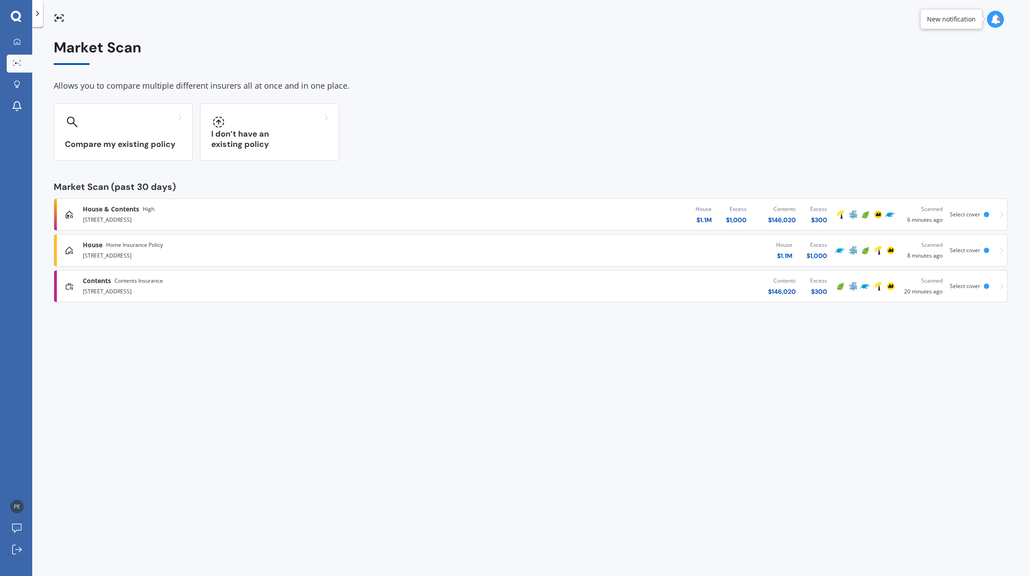
click at [985, 285] on div at bounding box center [986, 285] width 5 height 5
